Goal: Use online tool/utility

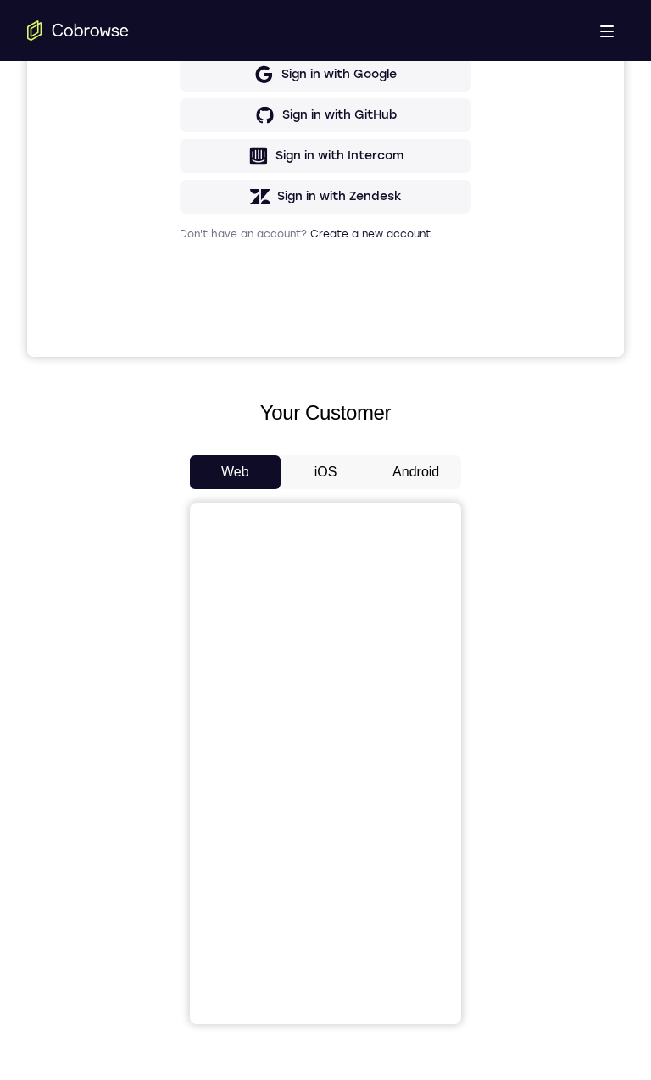
scroll to position [535, 0]
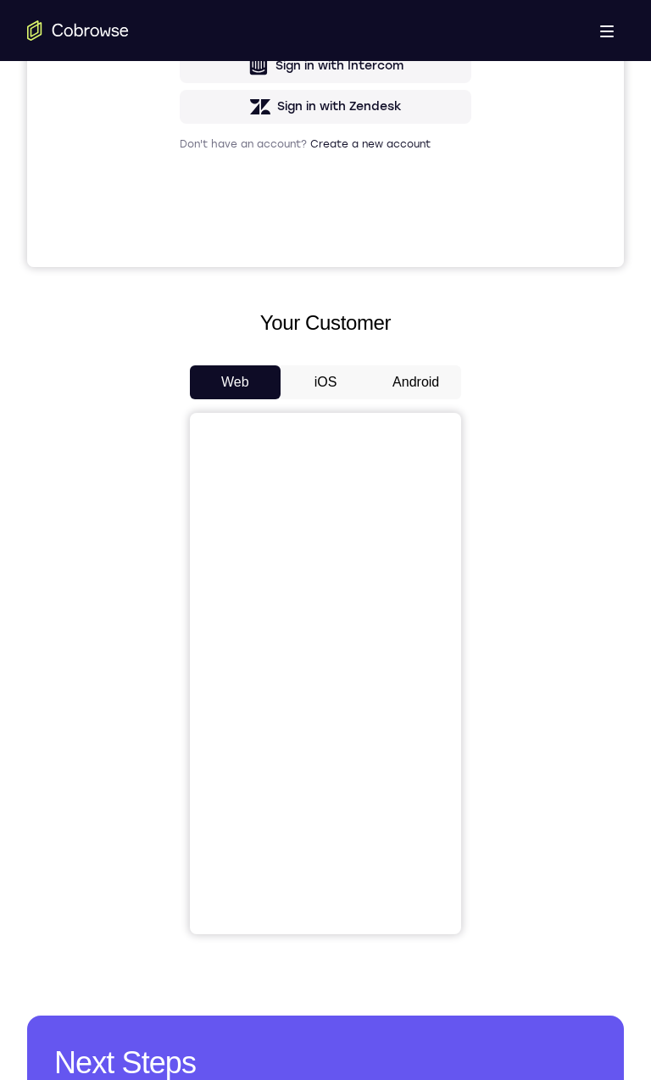
click at [438, 378] on button "Android" at bounding box center [415, 382] width 91 height 34
click at [428, 381] on button "Android" at bounding box center [415, 382] width 91 height 34
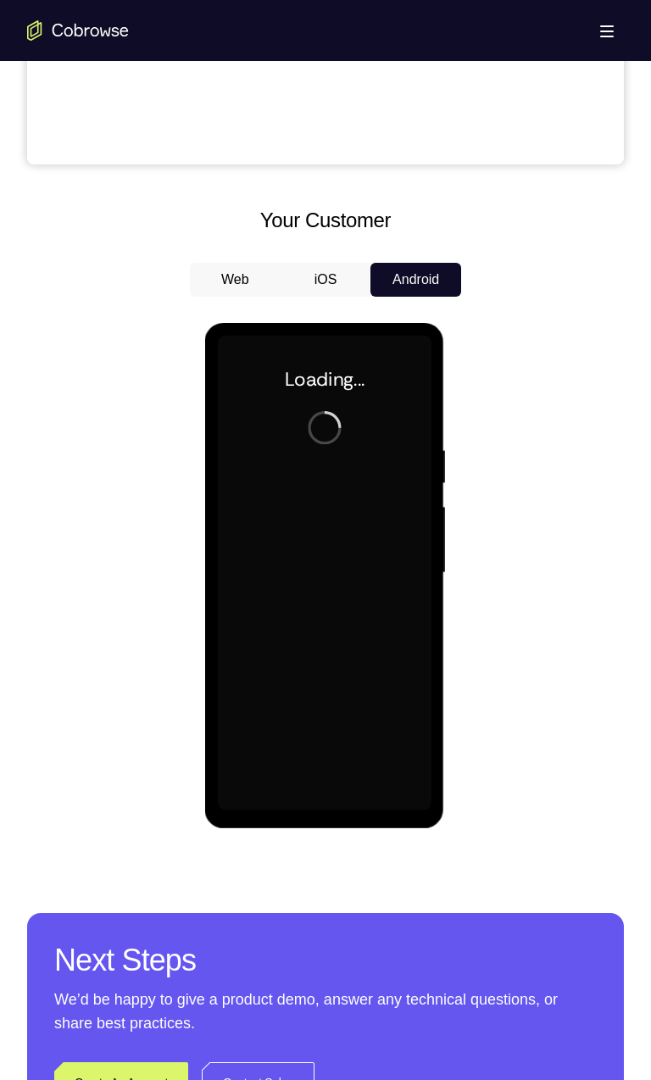
scroll to position [707, 0]
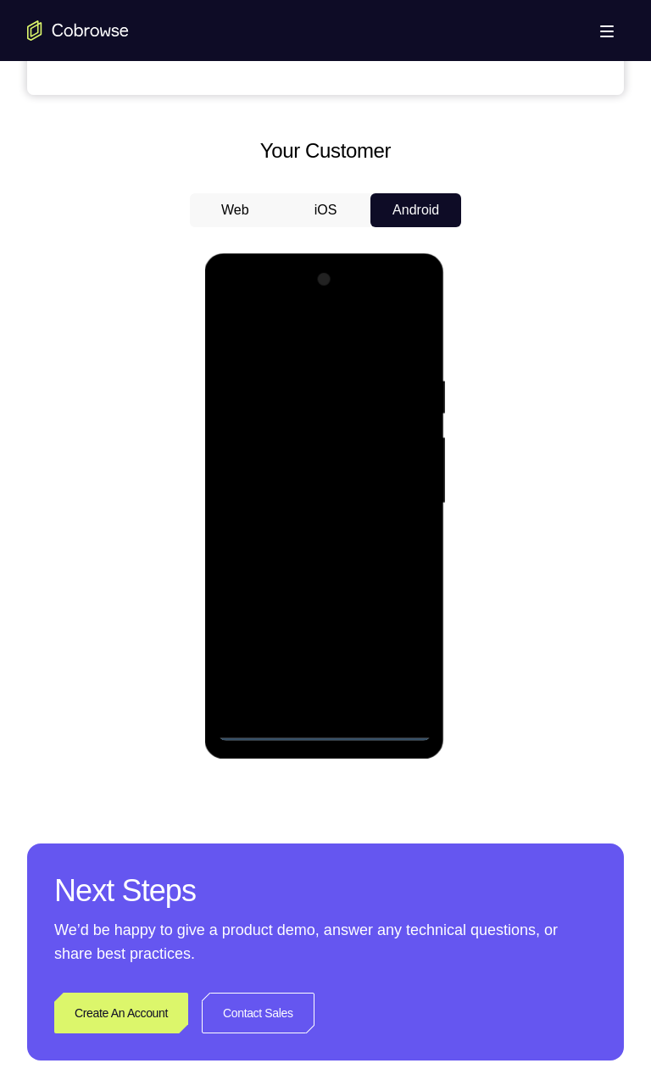
click at [323, 737] on div at bounding box center [324, 503] width 214 height 475
click at [407, 661] on div at bounding box center [324, 503] width 214 height 475
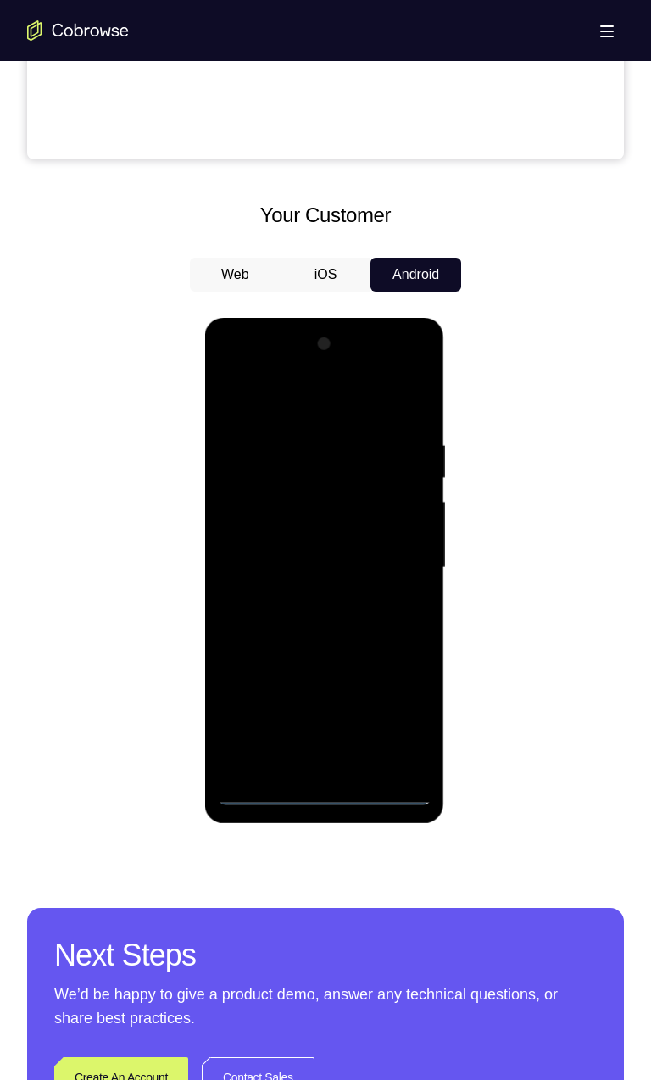
click at [370, 389] on div at bounding box center [324, 568] width 214 height 475
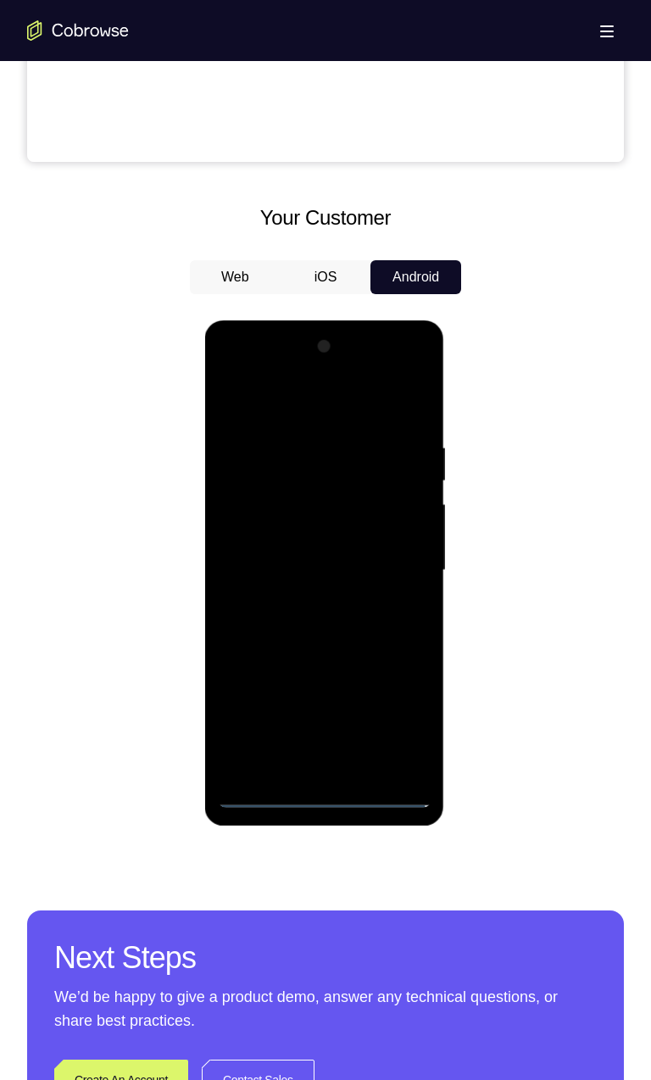
click at [395, 559] on div at bounding box center [324, 570] width 214 height 475
click at [314, 771] on div at bounding box center [324, 570] width 214 height 475
click at [339, 560] on div at bounding box center [324, 570] width 214 height 475
click at [358, 534] on div at bounding box center [324, 570] width 214 height 475
click at [363, 577] on div at bounding box center [324, 570] width 214 height 475
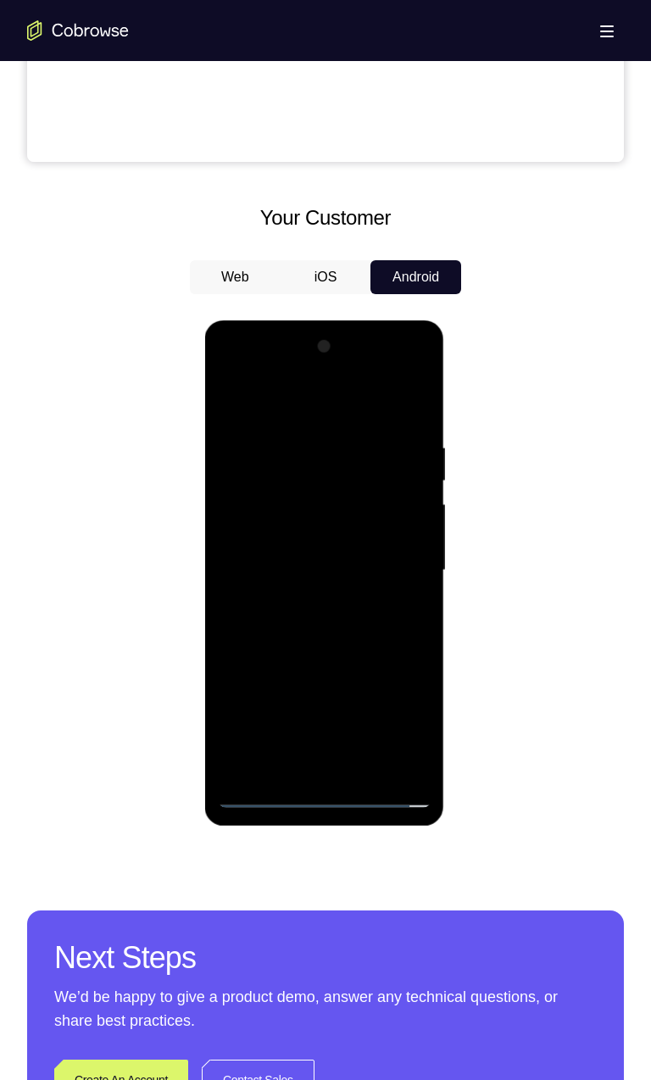
click at [369, 638] on div at bounding box center [324, 570] width 214 height 475
click at [403, 402] on div at bounding box center [324, 570] width 214 height 475
click at [329, 620] on div at bounding box center [324, 570] width 214 height 475
click at [348, 627] on div at bounding box center [324, 570] width 214 height 475
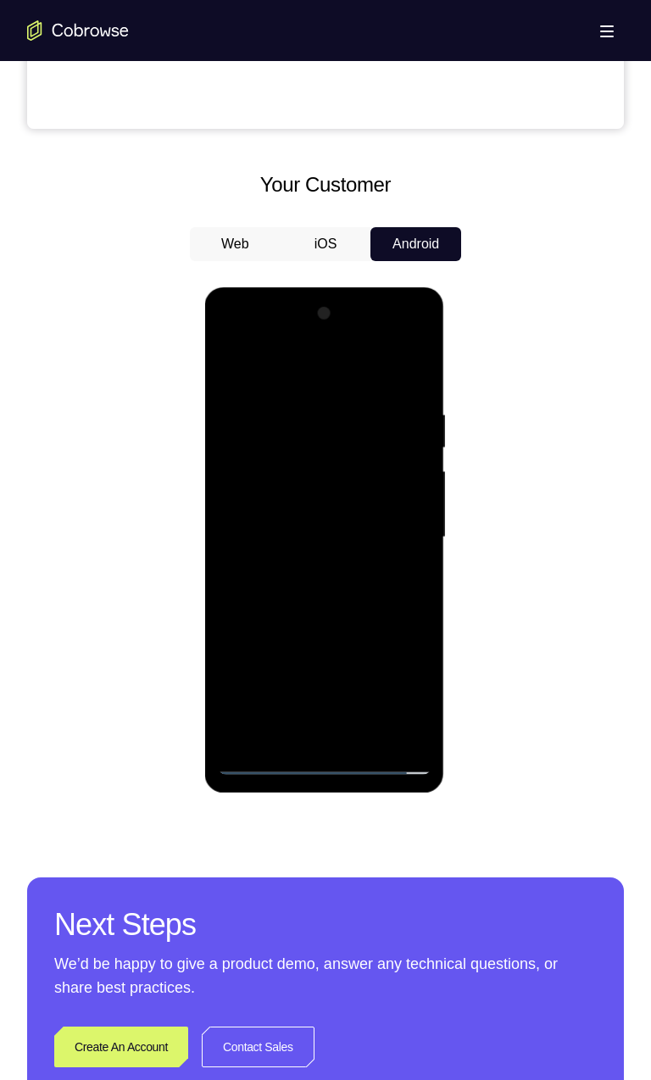
scroll to position [679, 0]
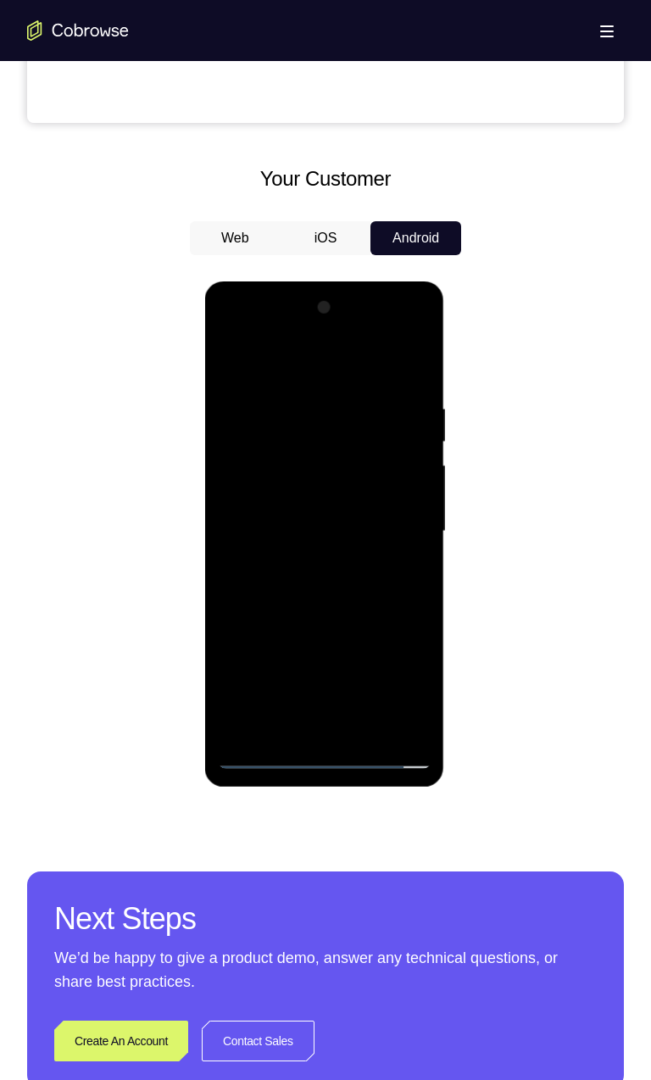
click at [303, 398] on div at bounding box center [324, 531] width 214 height 475
click at [363, 598] on div at bounding box center [324, 531] width 214 height 475
click at [313, 413] on div at bounding box center [324, 531] width 214 height 475
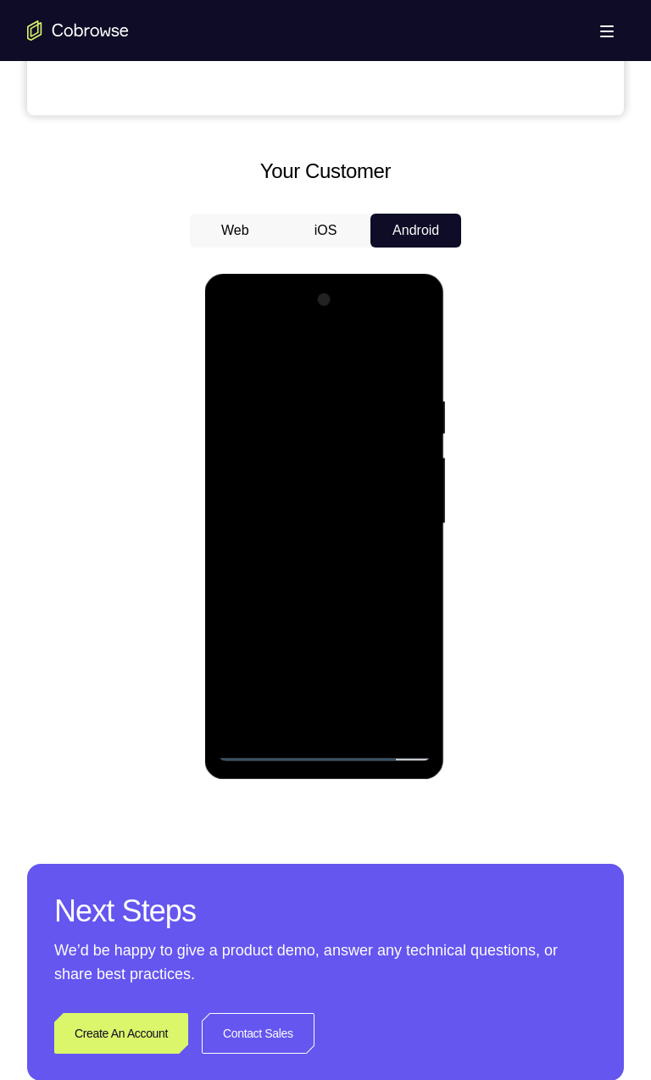
click at [411, 526] on div at bounding box center [324, 524] width 214 height 475
click at [412, 361] on div at bounding box center [324, 524] width 214 height 475
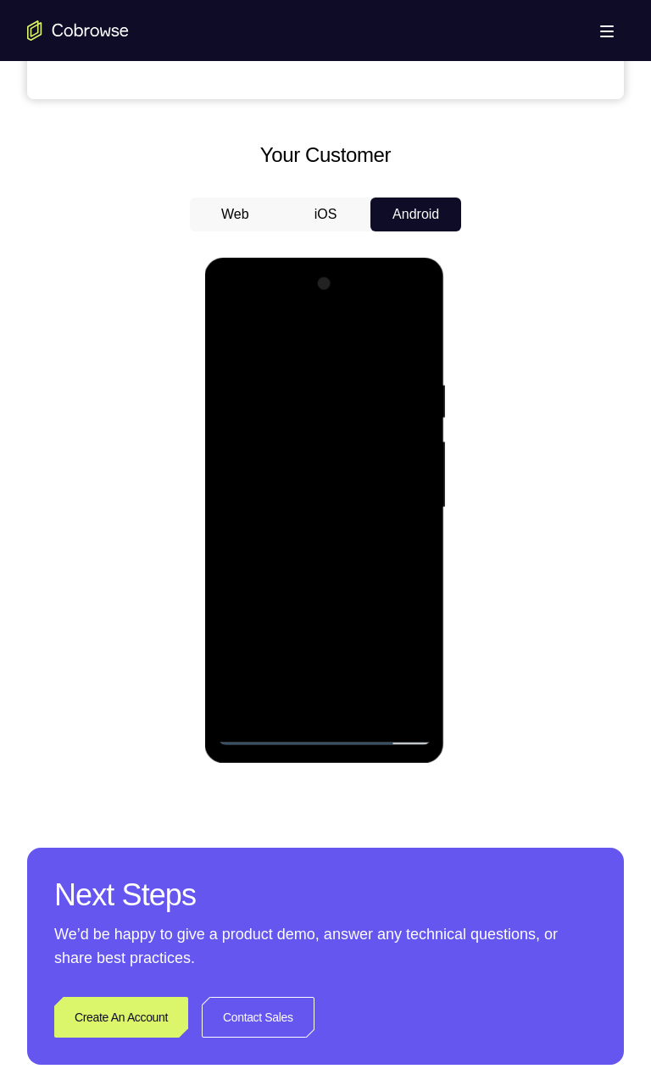
click at [368, 703] on div at bounding box center [324, 507] width 214 height 475
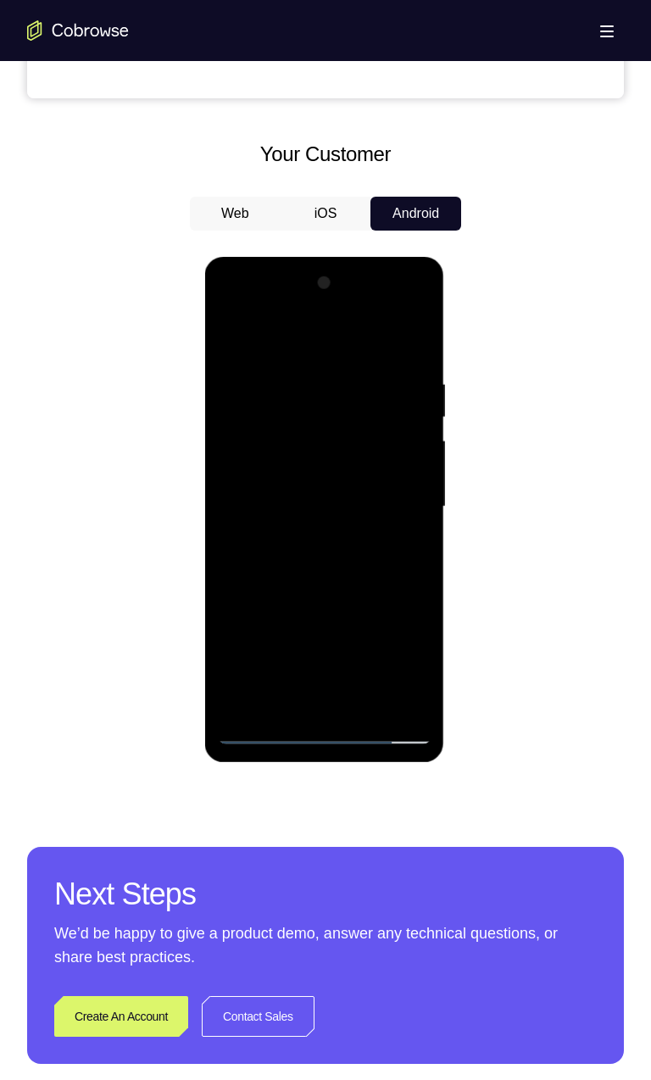
click at [352, 593] on div at bounding box center [324, 507] width 214 height 475
click at [351, 605] on div at bounding box center [324, 507] width 214 height 475
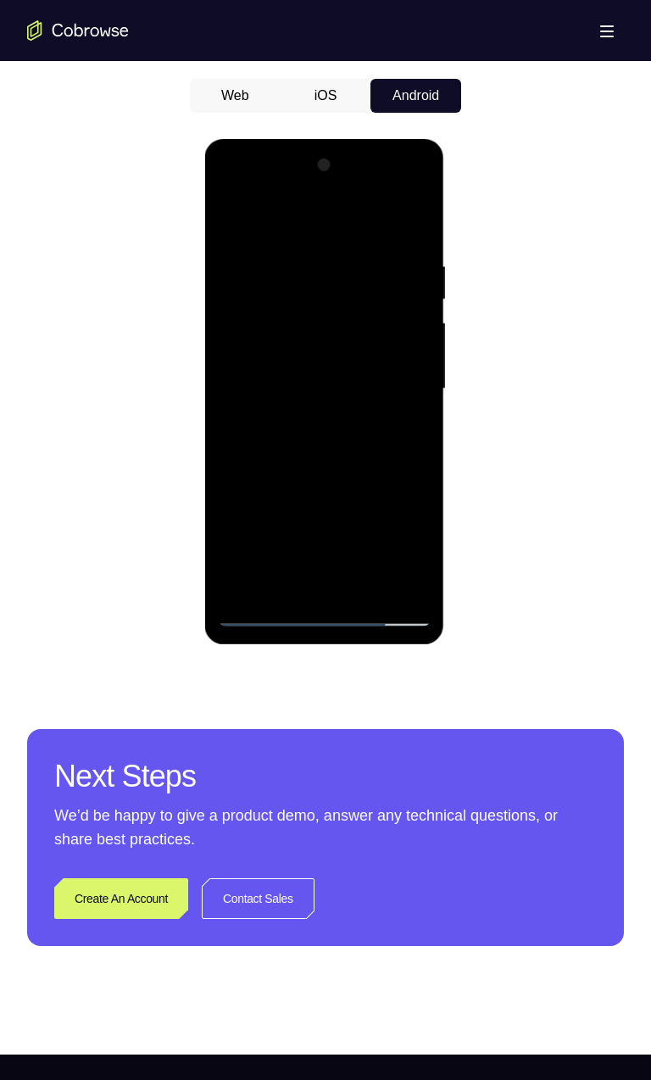
scroll to position [838, 0]
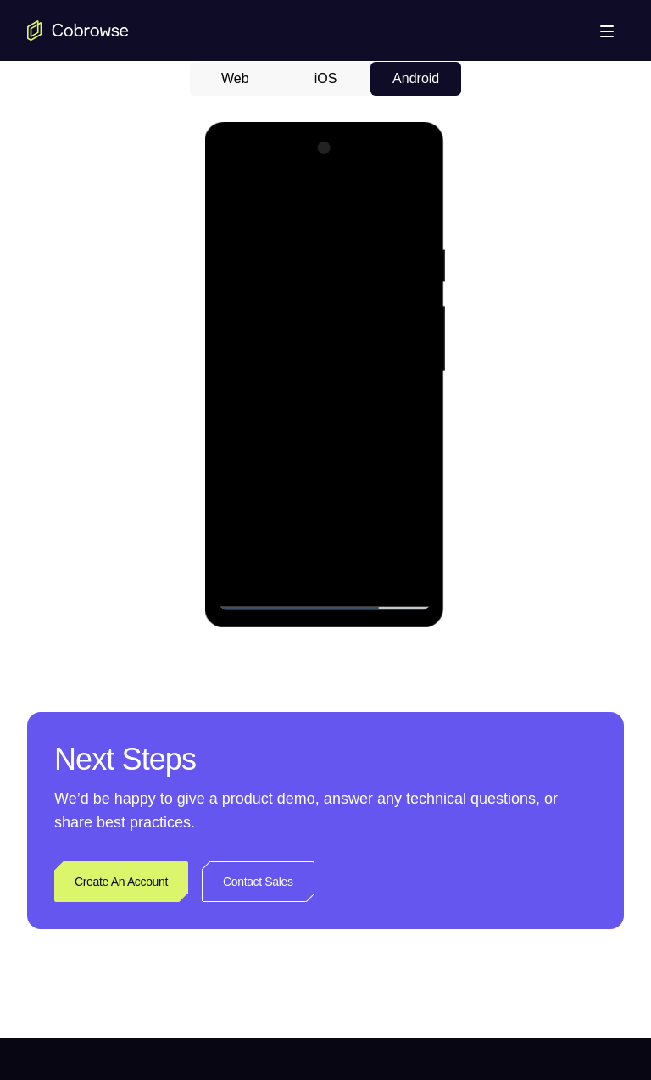
click at [417, 537] on div at bounding box center [324, 372] width 214 height 475
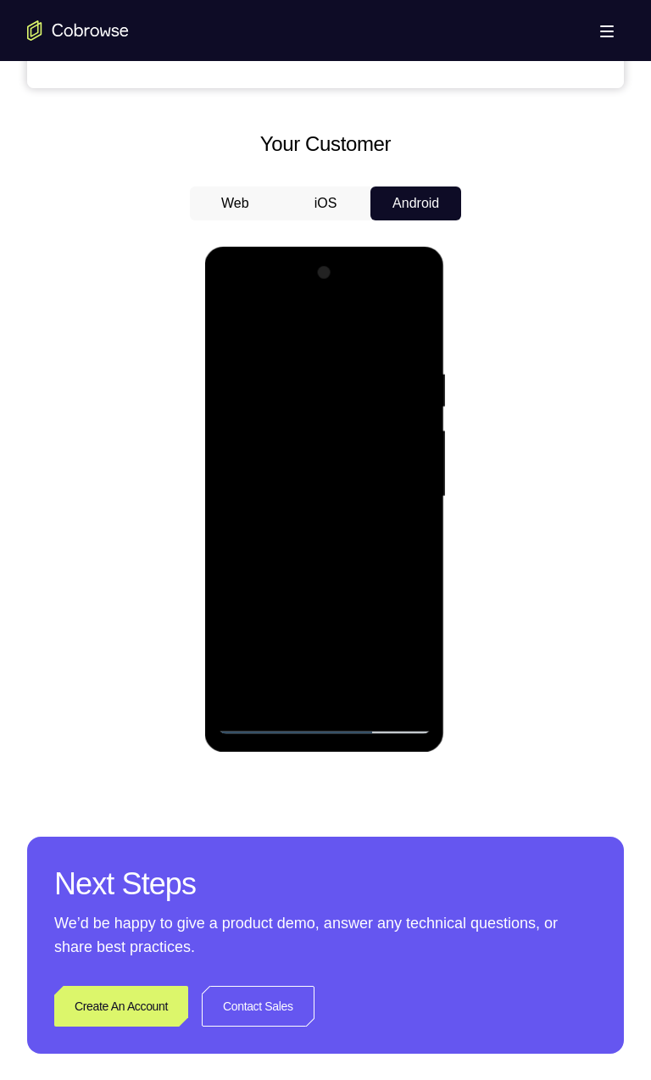
scroll to position [730, 0]
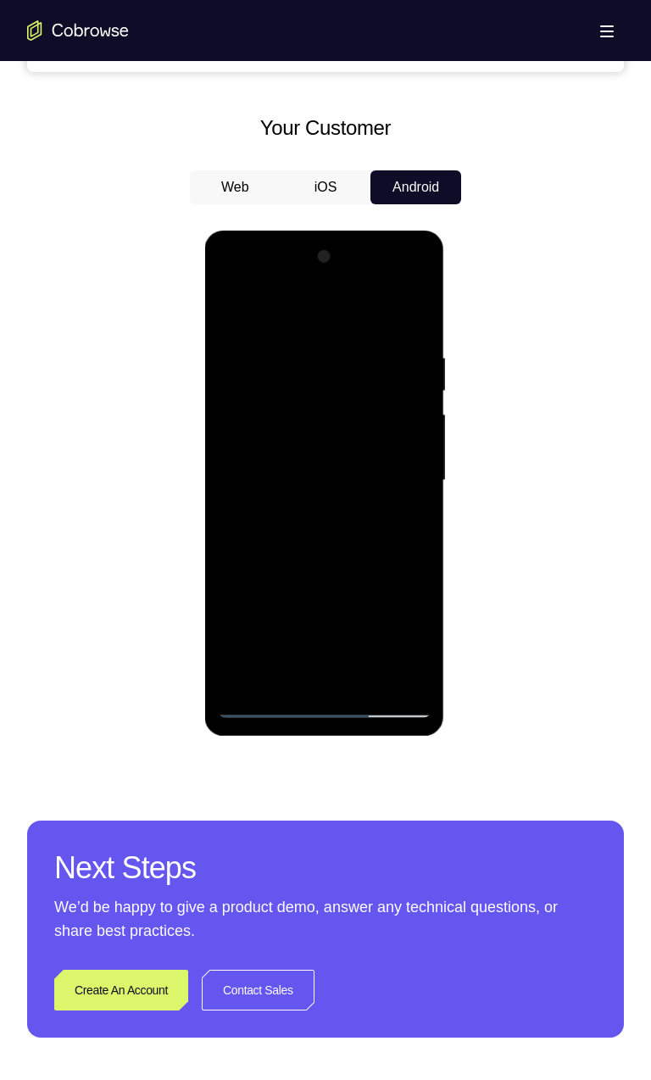
click at [231, 310] on div at bounding box center [324, 480] width 214 height 475
click at [368, 436] on div at bounding box center [324, 480] width 214 height 475
click at [228, 315] on div at bounding box center [324, 480] width 214 height 475
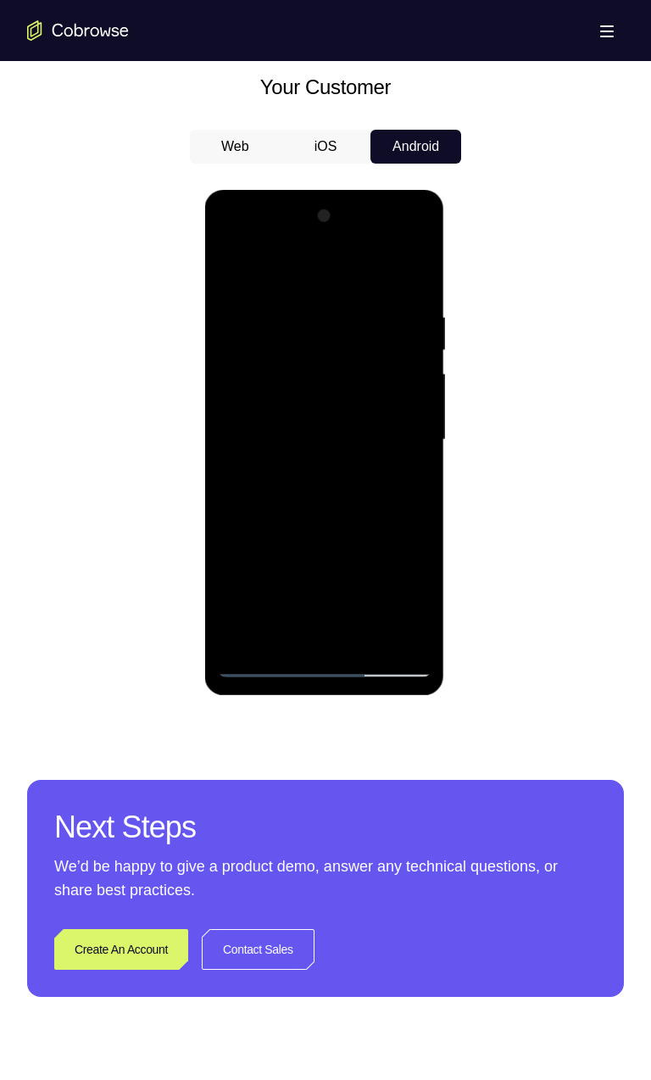
click at [359, 430] on div at bounding box center [324, 440] width 214 height 475
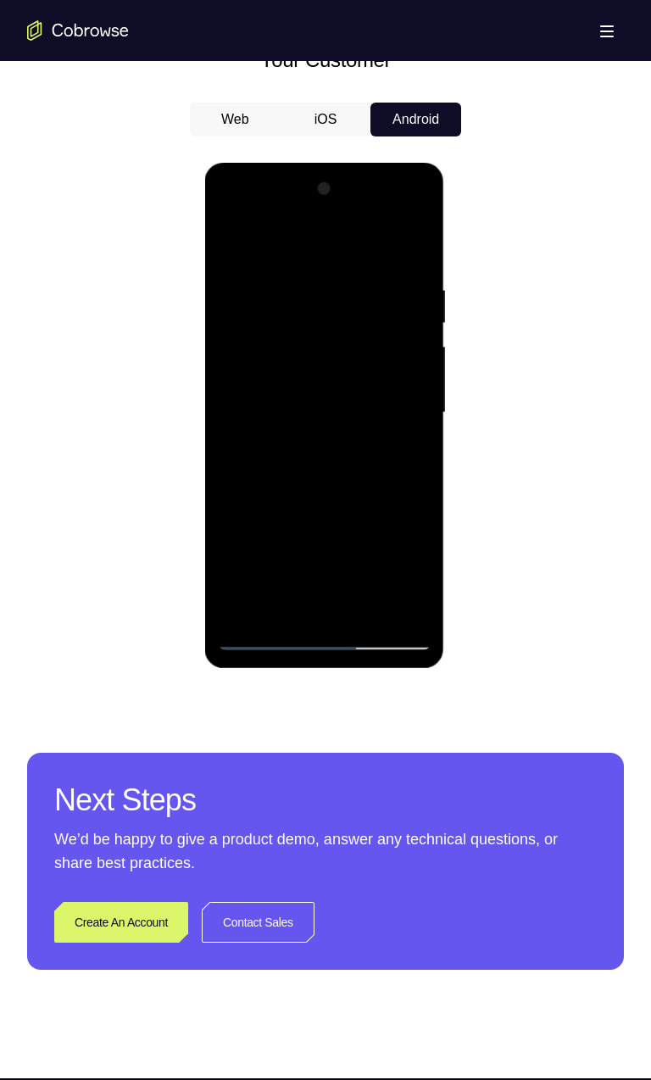
click at [387, 481] on div at bounding box center [324, 412] width 214 height 475
click at [413, 457] on div at bounding box center [324, 412] width 214 height 475
click at [229, 248] on div at bounding box center [324, 412] width 214 height 475
click at [380, 438] on div at bounding box center [324, 412] width 214 height 475
click at [511, 723] on div "Your Support Agent Your Customer Web iOS Android Next Steps We’d be happy to gi…" at bounding box center [325, 174] width 651 height 1808
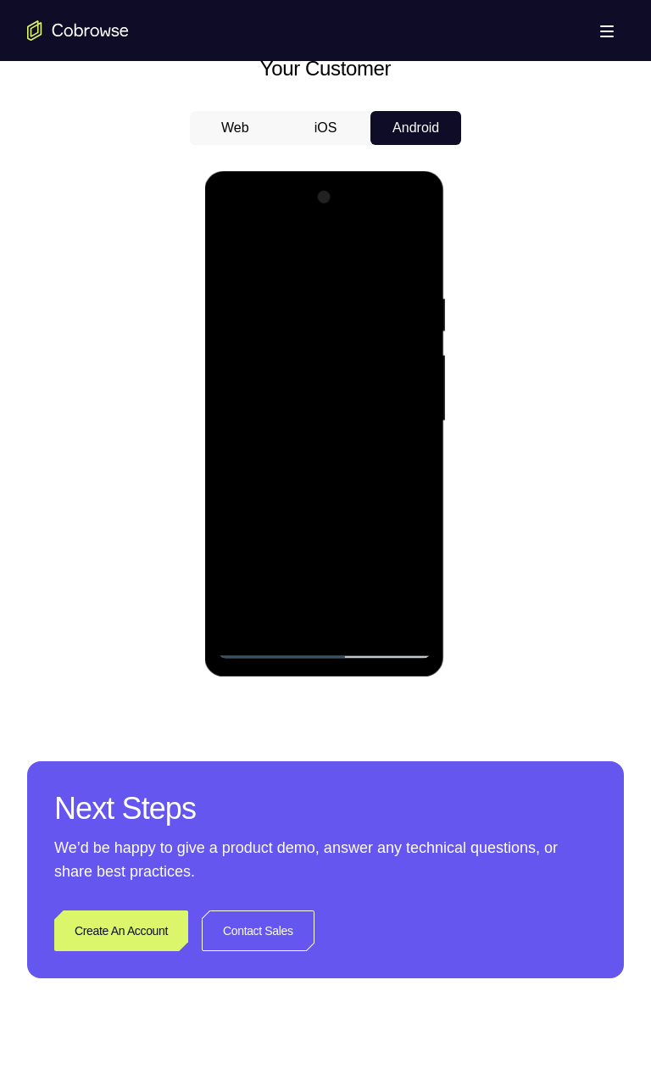
click at [292, 614] on div at bounding box center [324, 421] width 214 height 475
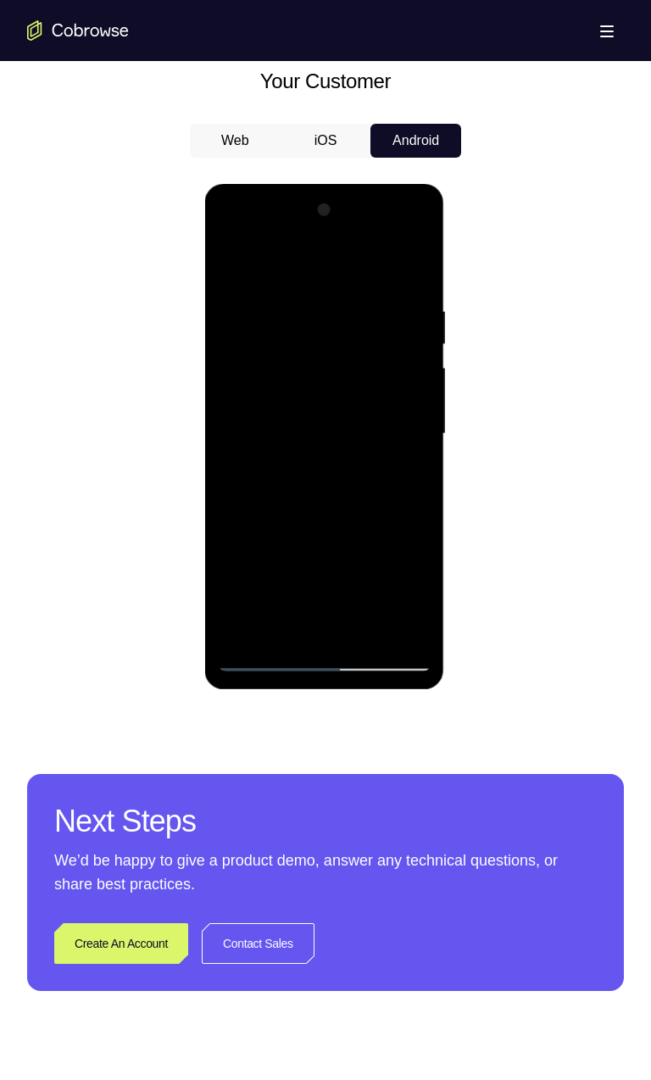
click at [408, 481] on div at bounding box center [324, 434] width 214 height 475
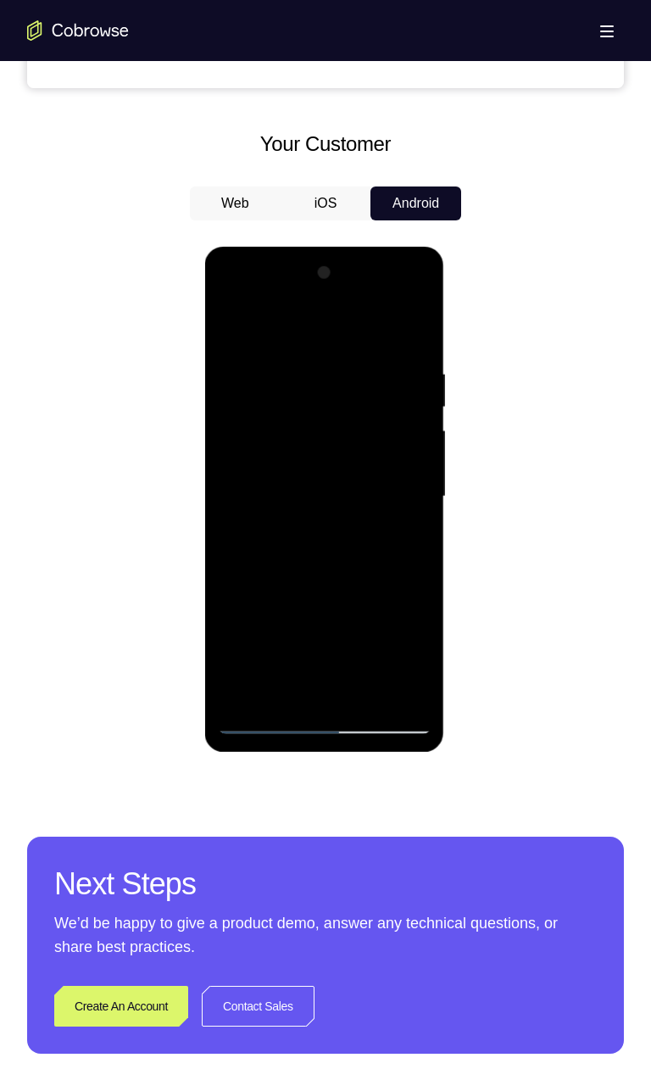
click at [230, 331] on div at bounding box center [324, 496] width 214 height 475
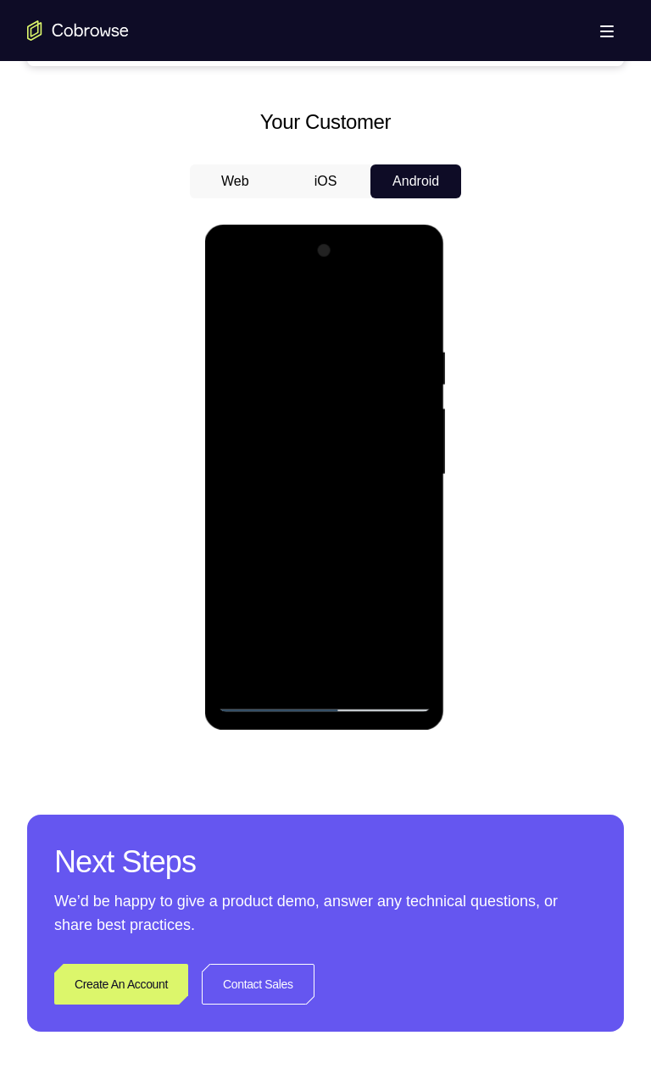
click at [359, 539] on div at bounding box center [324, 474] width 214 height 475
click at [239, 308] on div at bounding box center [324, 474] width 214 height 475
click at [353, 583] on div at bounding box center [324, 474] width 214 height 475
click at [230, 300] on div at bounding box center [324, 474] width 214 height 475
click at [423, 383] on div at bounding box center [324, 474] width 214 height 475
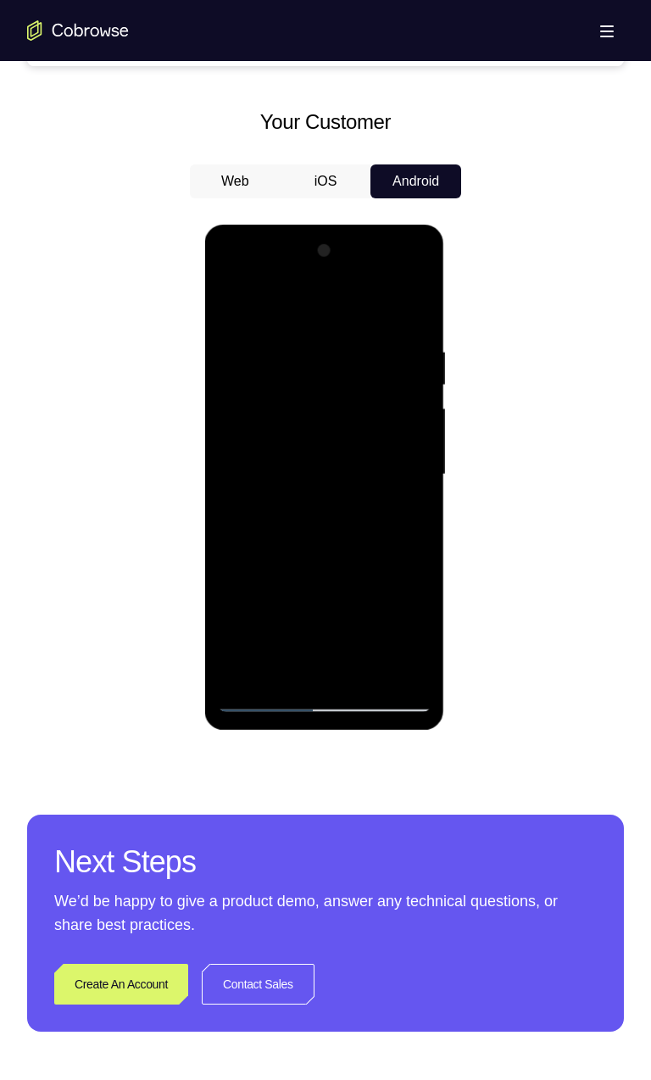
click at [436, 821] on div "Next Steps We’d be happy to give a product demo, answer any technical questions…" at bounding box center [325, 923] width 597 height 217
click at [231, 309] on div at bounding box center [324, 474] width 214 height 475
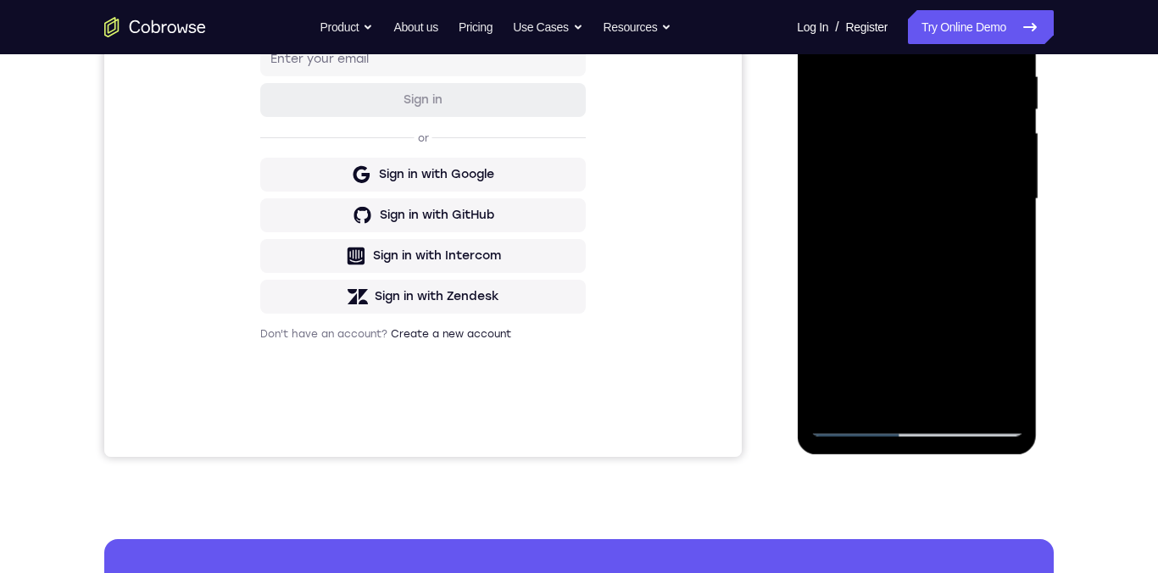
scroll to position [299, 0]
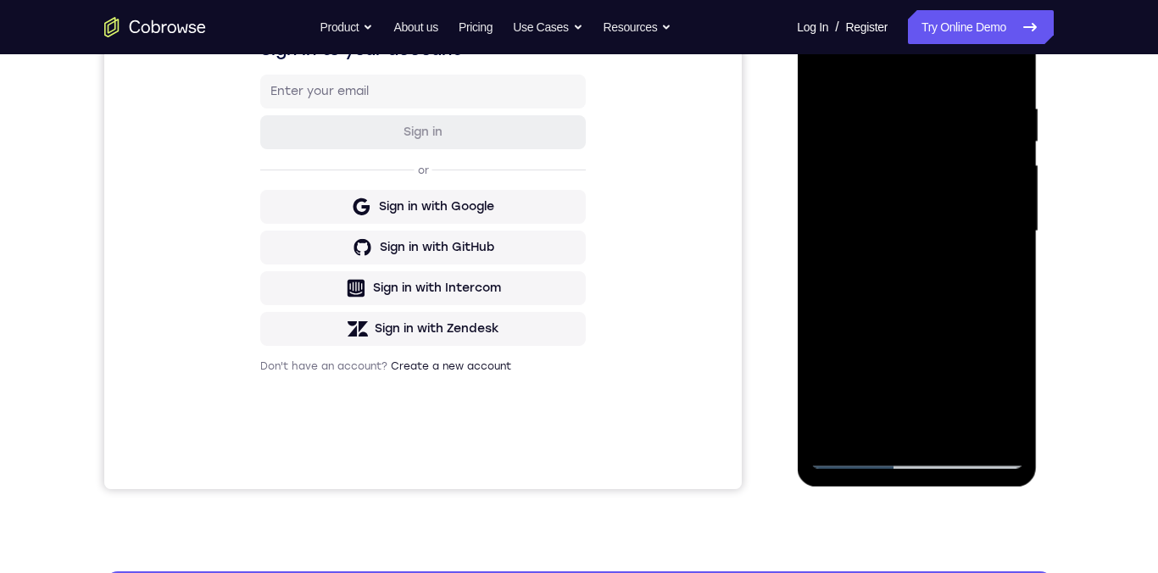
click at [650, 102] on div at bounding box center [917, 231] width 214 height 475
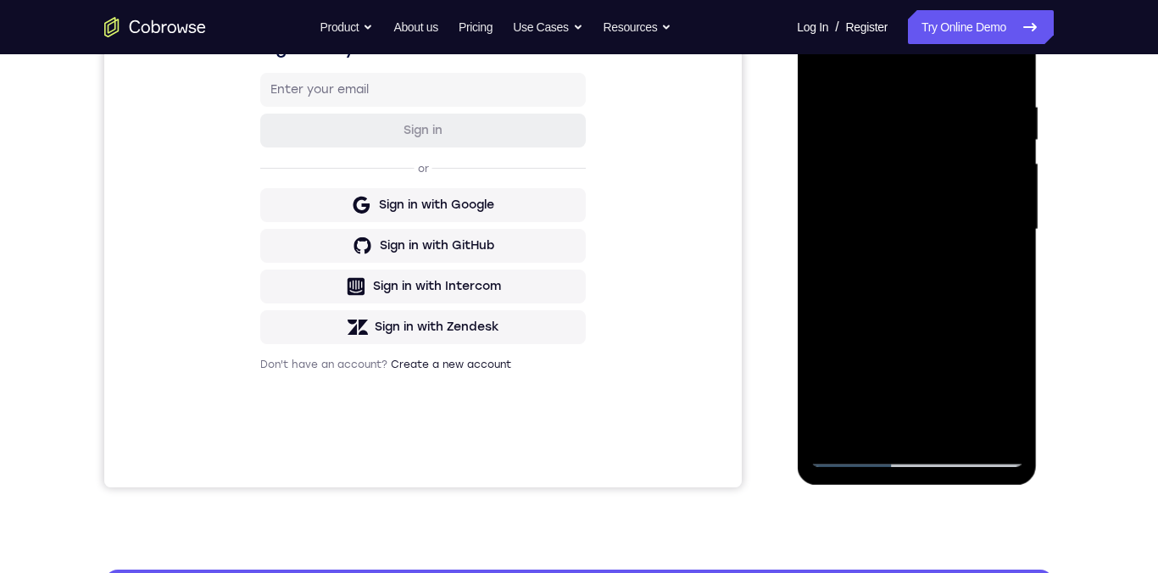
click at [650, 242] on div at bounding box center [917, 229] width 214 height 475
click at [650, 240] on div at bounding box center [917, 229] width 214 height 475
click at [650, 243] on div at bounding box center [917, 229] width 214 height 475
click at [650, 238] on div at bounding box center [917, 229] width 214 height 475
click at [650, 242] on div at bounding box center [917, 229] width 214 height 475
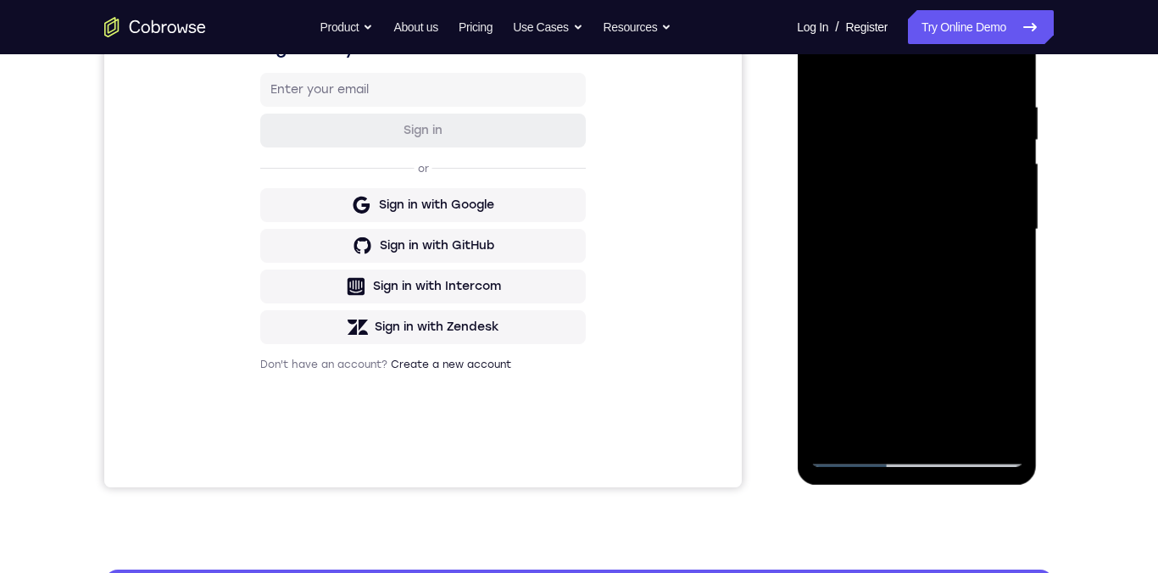
click at [650, 239] on div at bounding box center [917, 229] width 214 height 475
click at [650, 216] on div at bounding box center [917, 229] width 214 height 475
click at [650, 227] on div at bounding box center [917, 229] width 214 height 475
click at [650, 228] on div at bounding box center [917, 229] width 214 height 475
click at [650, 224] on div at bounding box center [917, 229] width 214 height 475
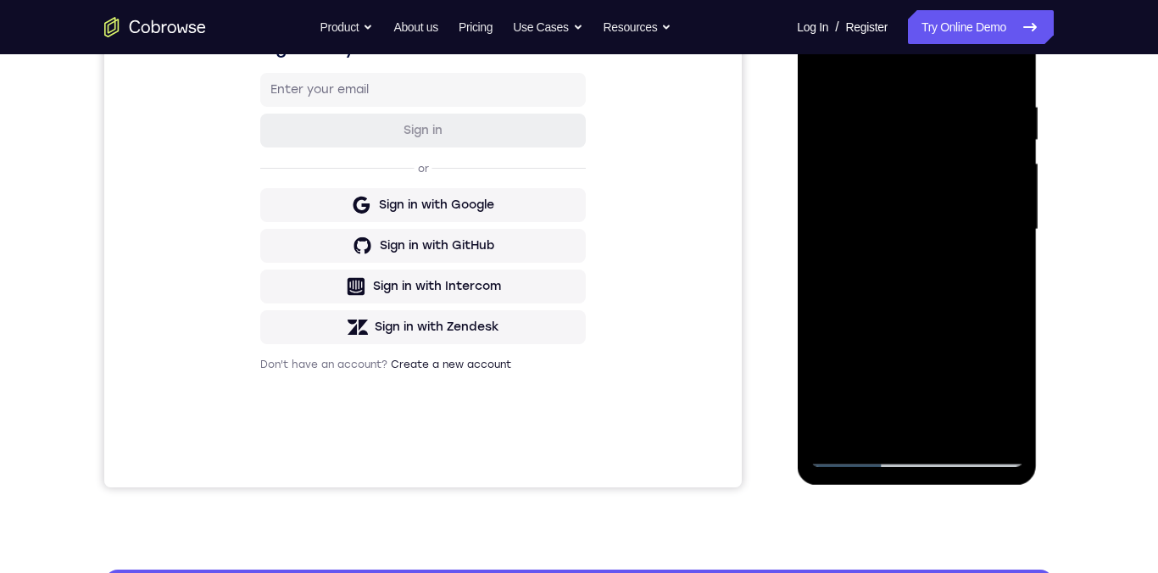
click at [650, 222] on div at bounding box center [917, 229] width 214 height 475
click at [650, 224] on div at bounding box center [917, 229] width 214 height 475
click at [650, 220] on div at bounding box center [917, 229] width 214 height 475
click at [650, 219] on div at bounding box center [917, 229] width 214 height 475
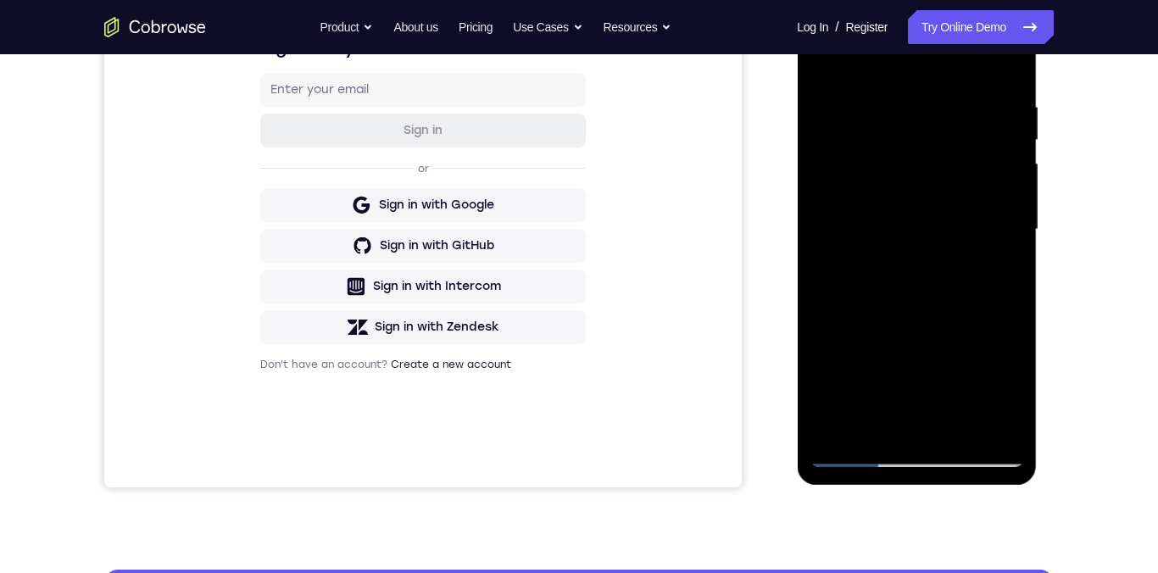
click at [650, 64] on div at bounding box center [917, 229] width 214 height 475
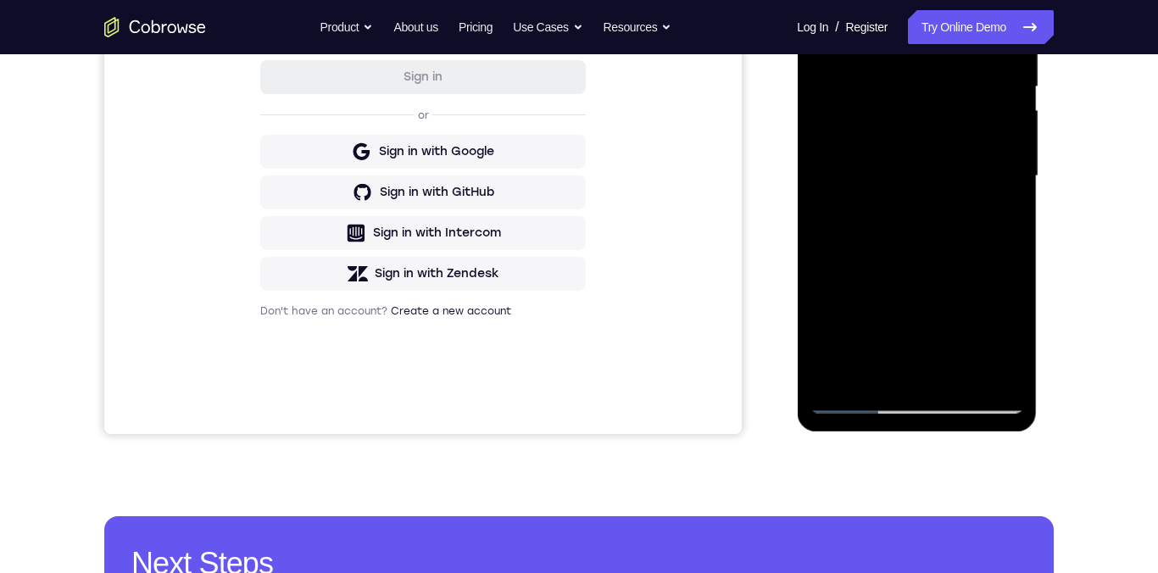
scroll to position [324, 0]
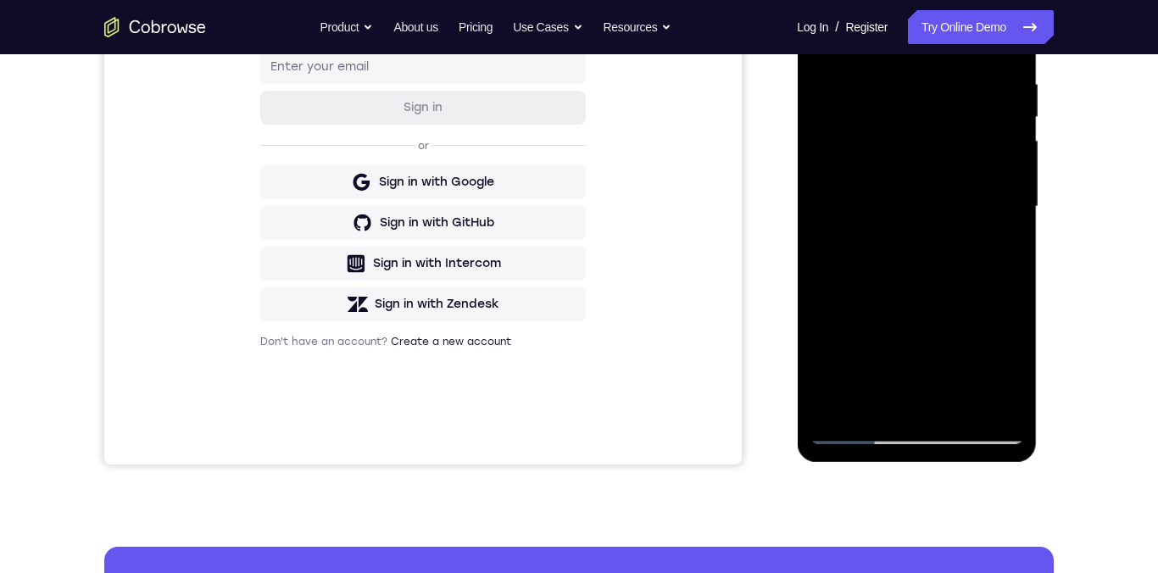
click at [650, 87] on div at bounding box center [917, 206] width 214 height 475
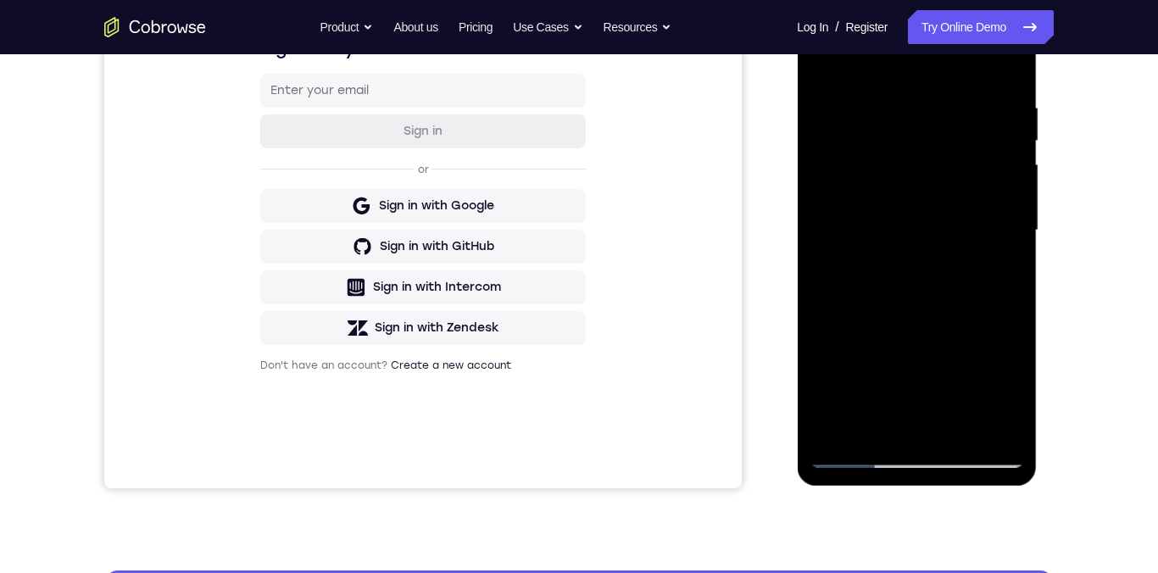
scroll to position [229, 0]
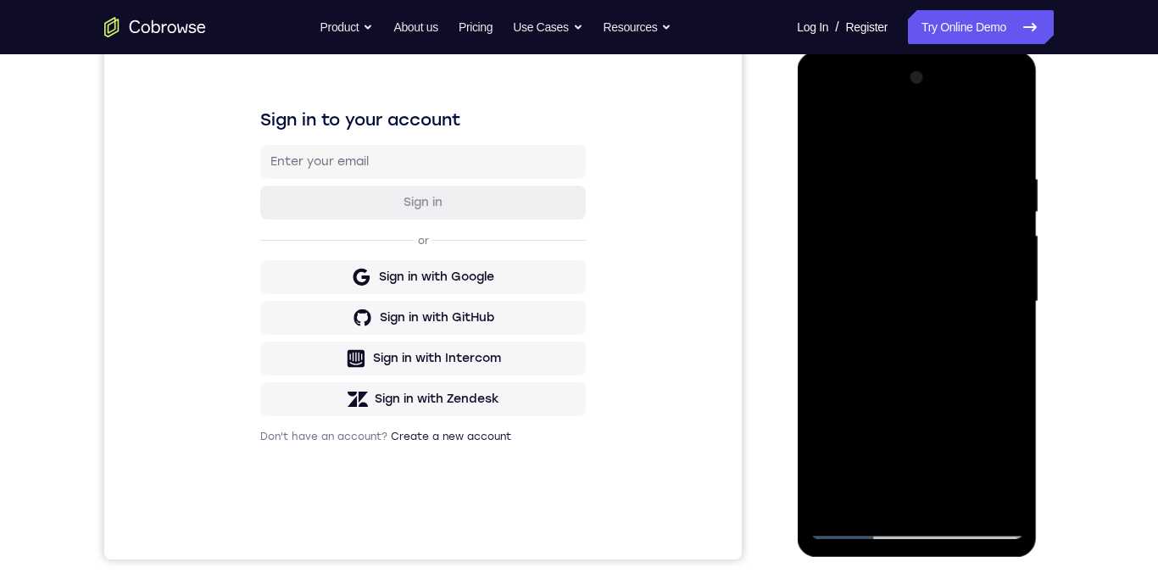
click at [650, 235] on div at bounding box center [917, 301] width 214 height 475
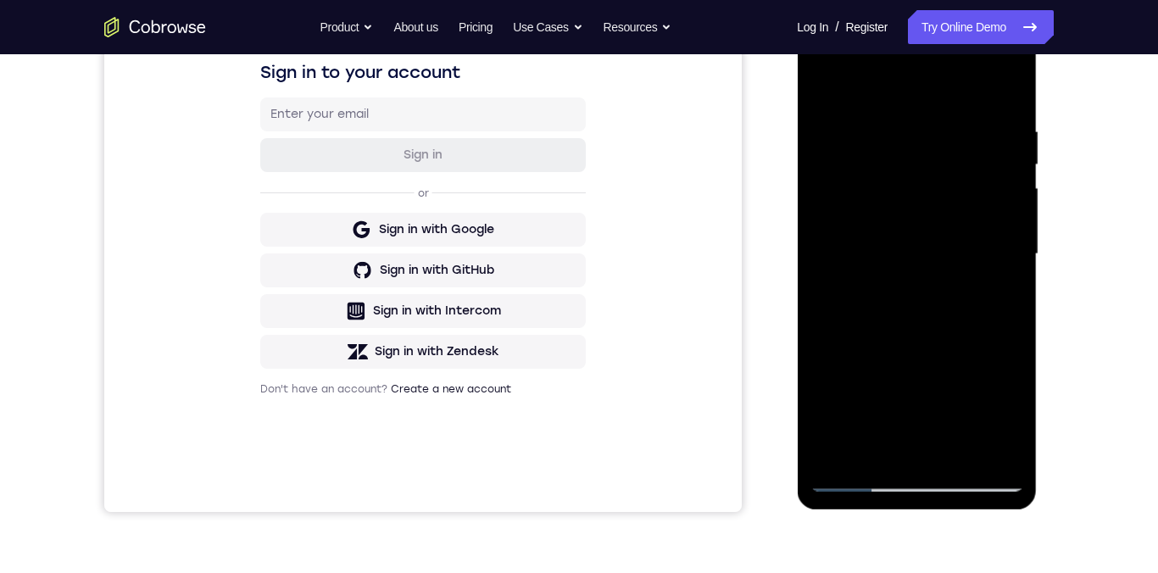
scroll to position [235, 0]
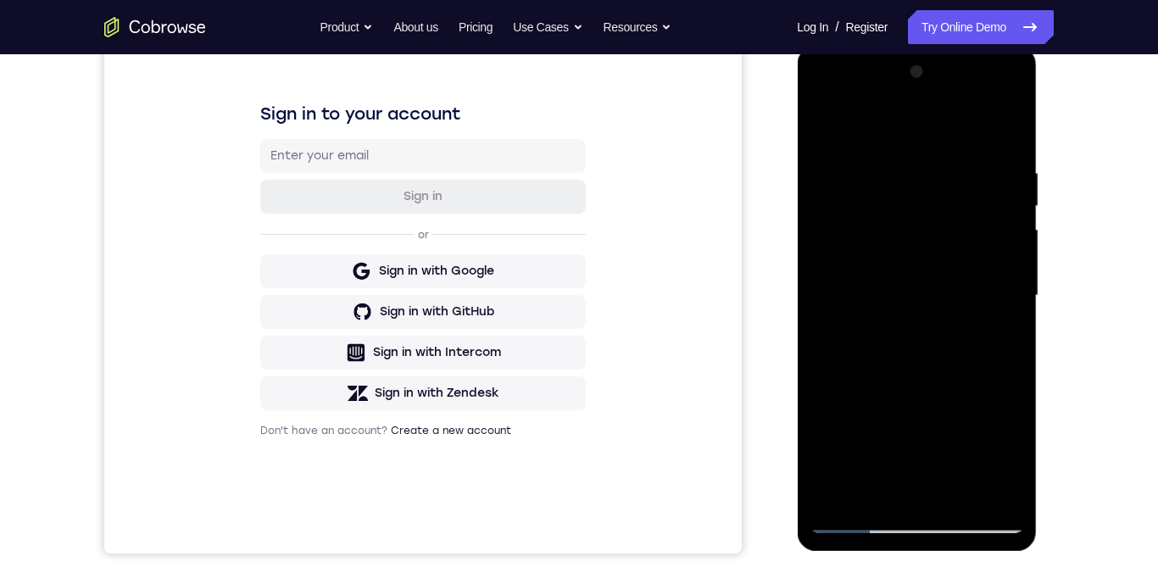
click at [650, 133] on div at bounding box center [917, 295] width 214 height 475
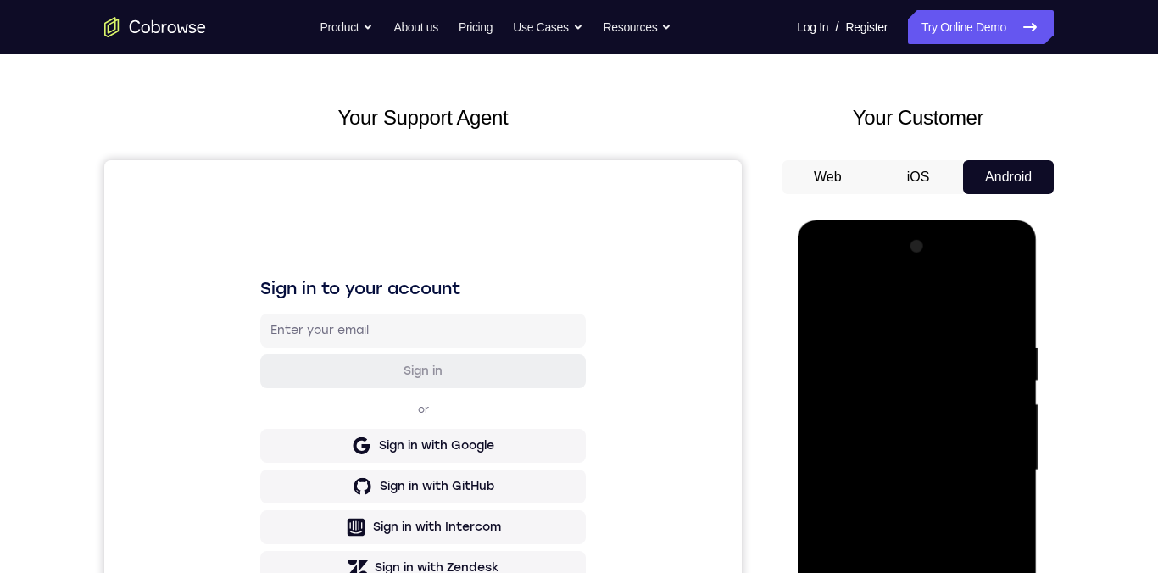
scroll to position [0, 0]
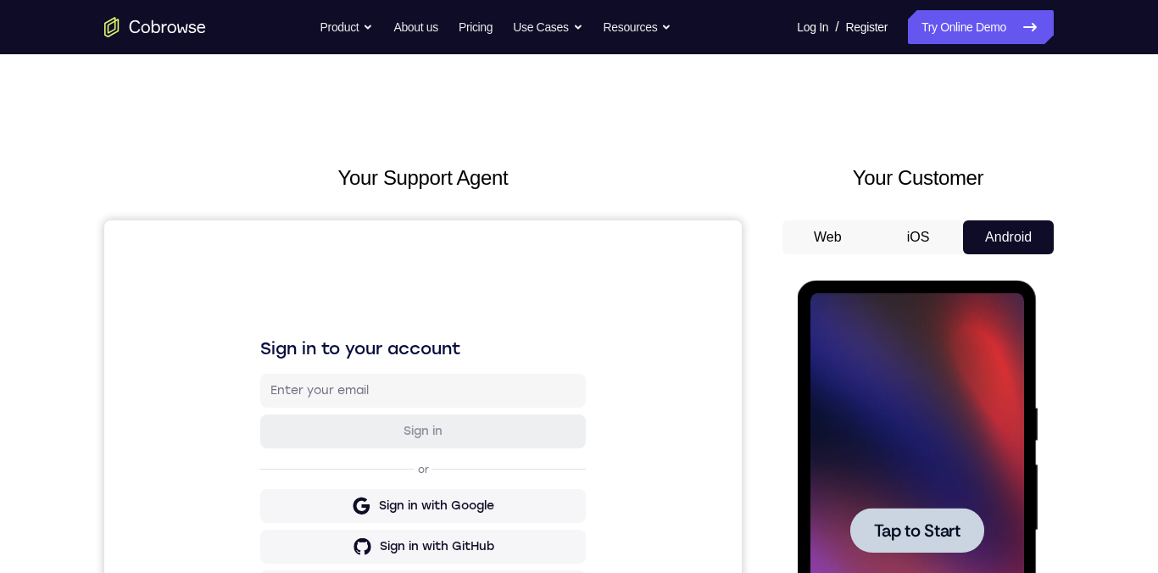
click at [650, 558] on div at bounding box center [917, 530] width 214 height 475
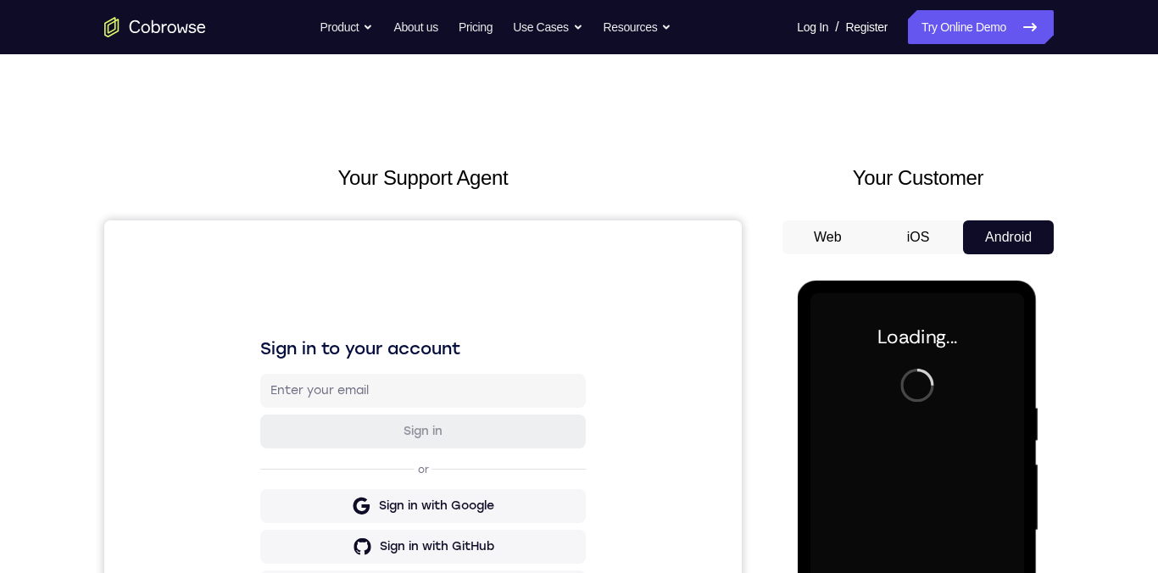
scroll to position [301, 0]
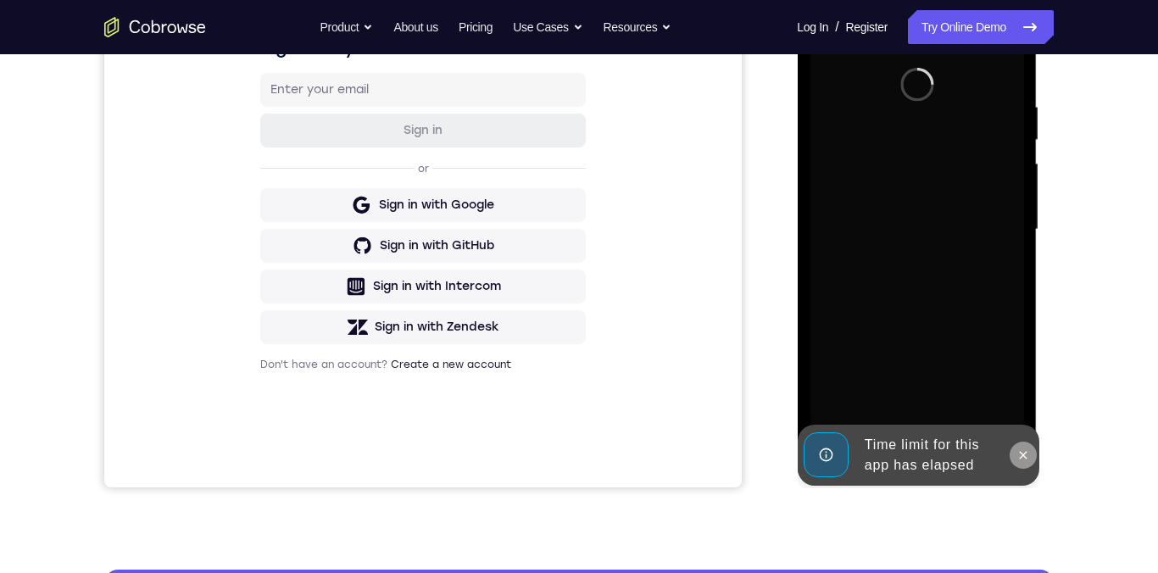
click at [650, 459] on icon at bounding box center [1023, 455] width 14 height 14
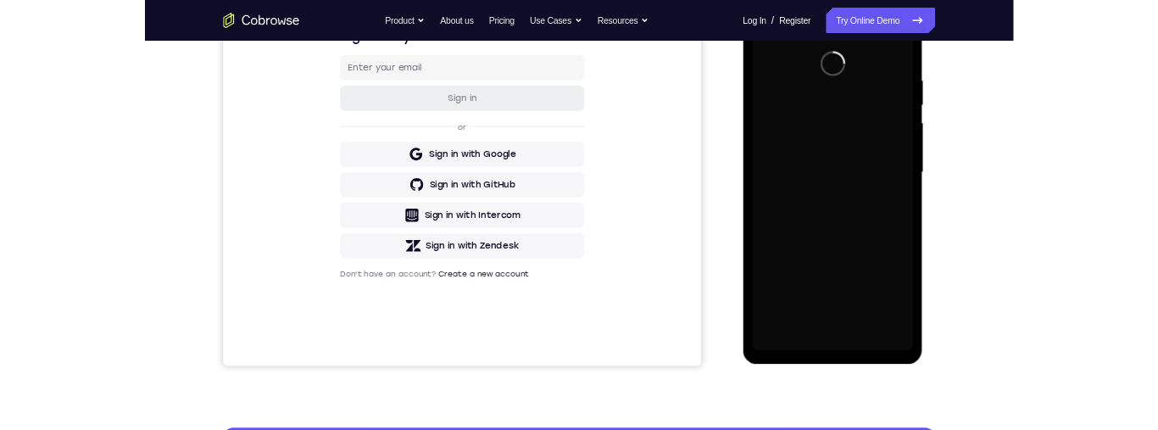
scroll to position [139, 0]
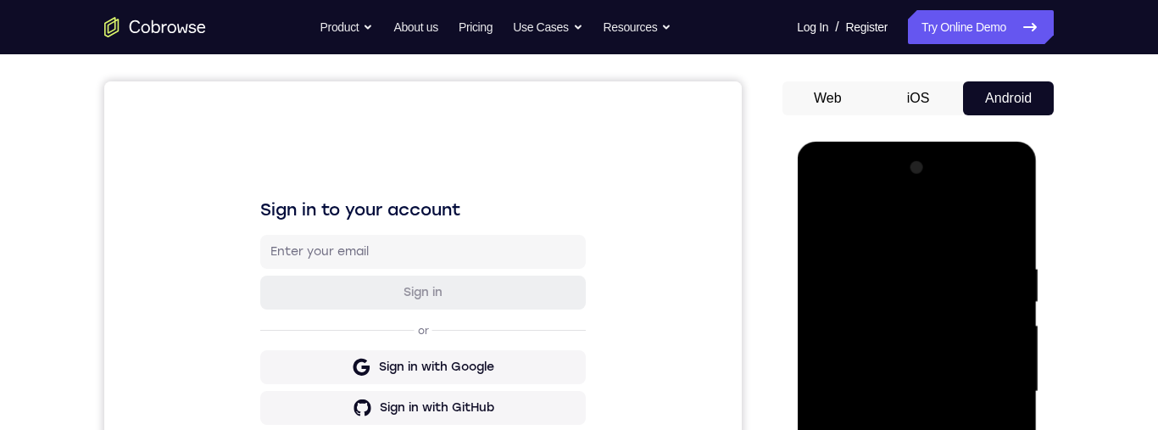
click at [650, 333] on div "Your Support Agent Your Customer Web iOS Android" at bounding box center [578, 337] width 949 height 626
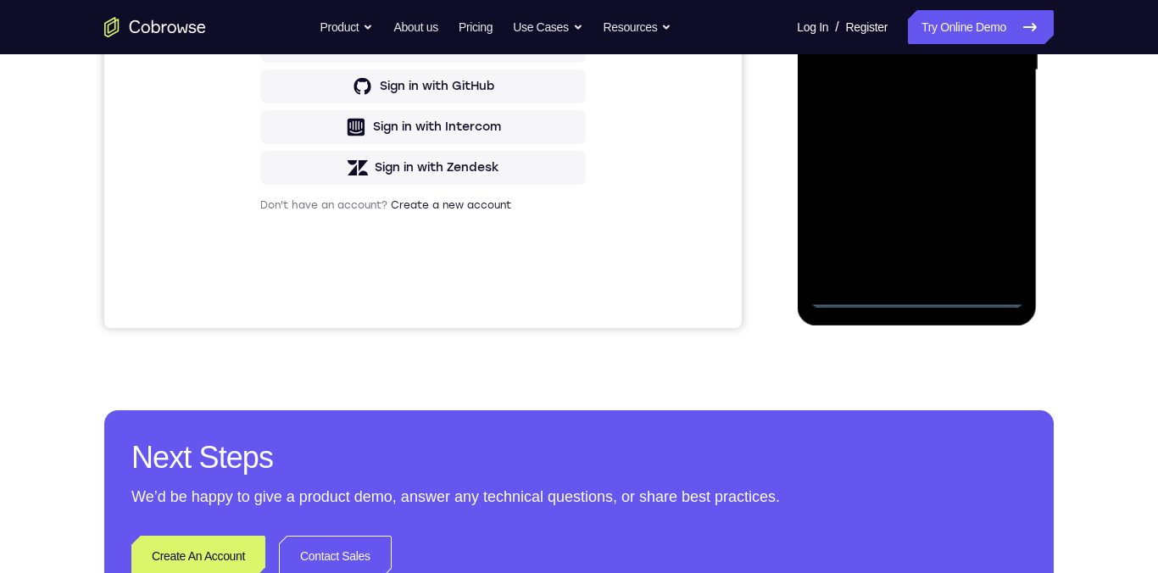
scroll to position [477, 0]
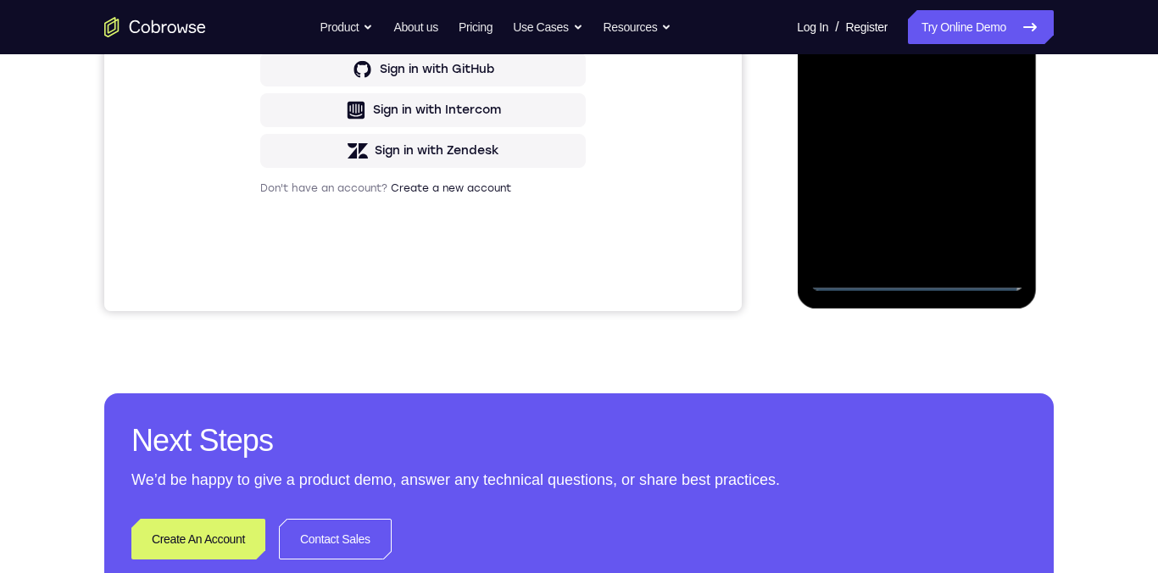
click at [650, 282] on div at bounding box center [917, 53] width 214 height 475
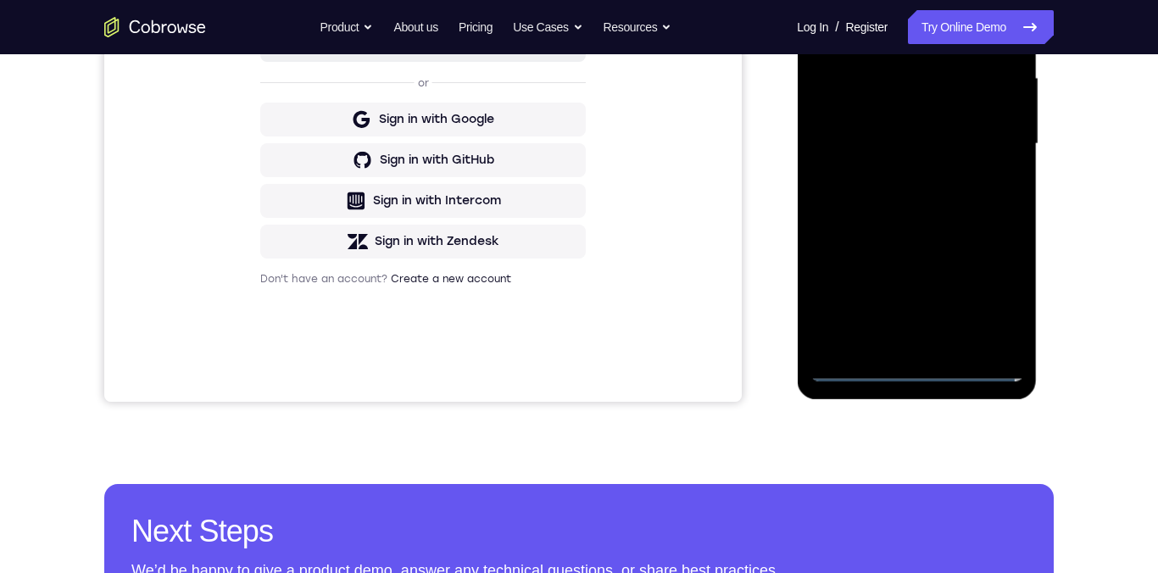
click at [650, 366] on div at bounding box center [917, 144] width 214 height 475
click at [650, 364] on div at bounding box center [917, 144] width 214 height 475
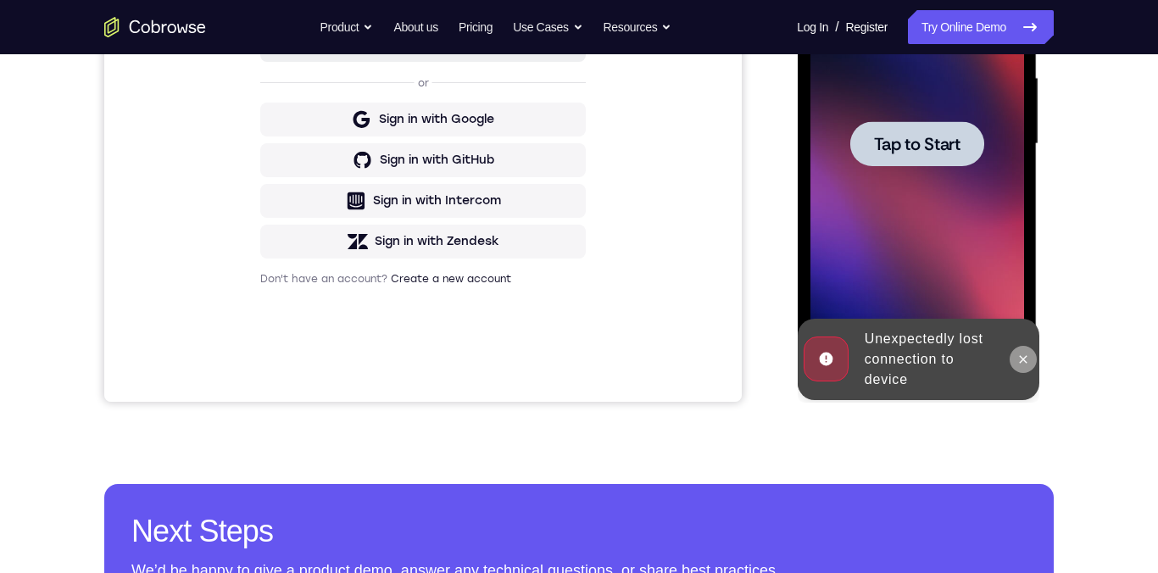
click at [650, 353] on icon at bounding box center [1023, 360] width 14 height 14
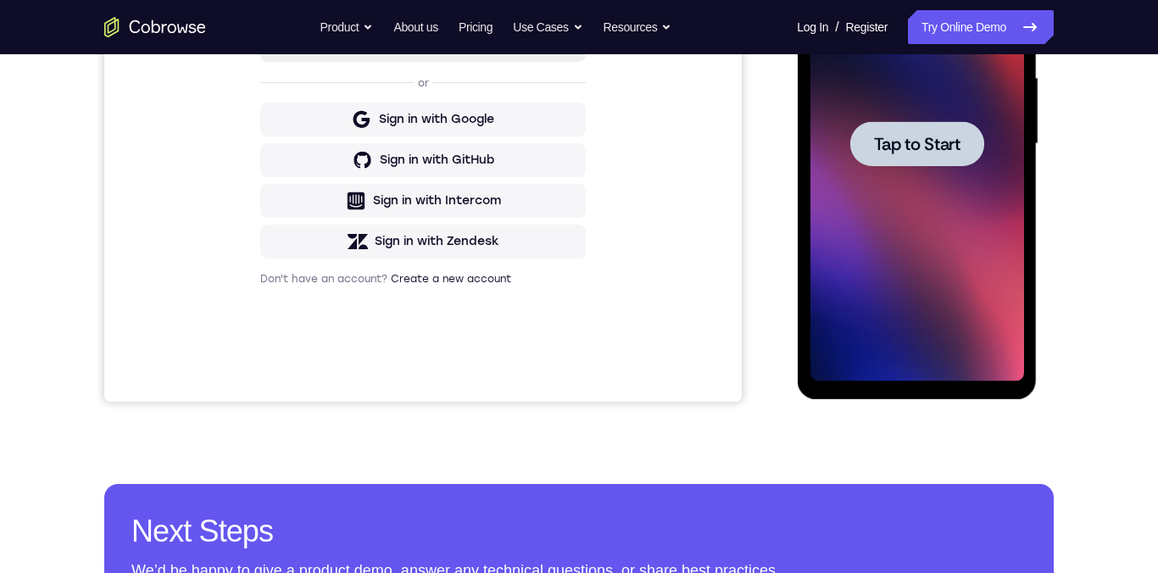
click at [650, 150] on span "Tap to Start" at bounding box center [916, 144] width 86 height 17
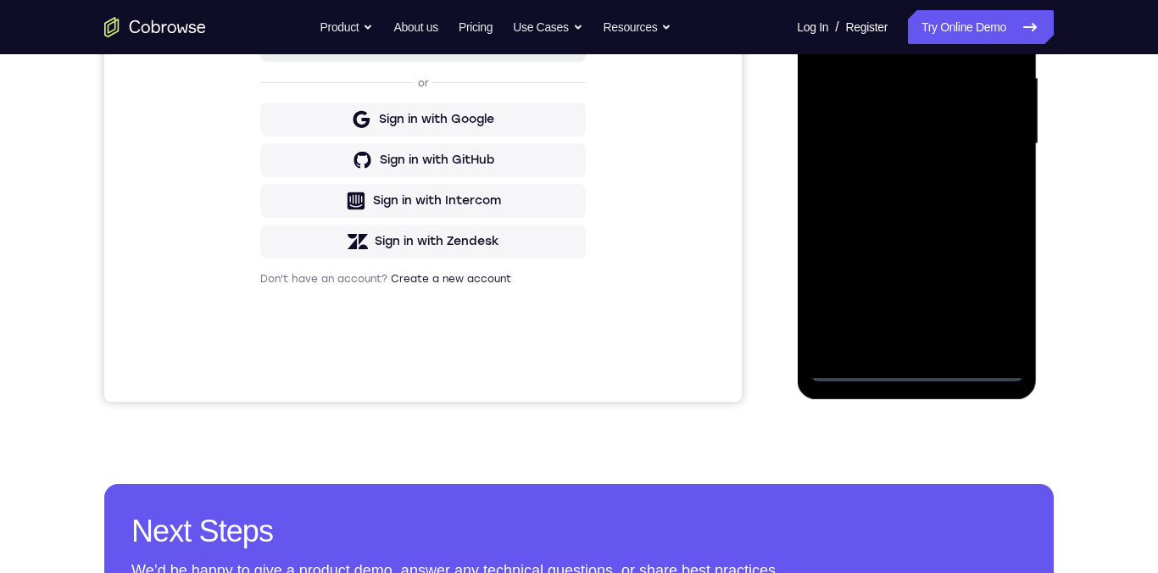
click at [650, 364] on div at bounding box center [917, 144] width 214 height 475
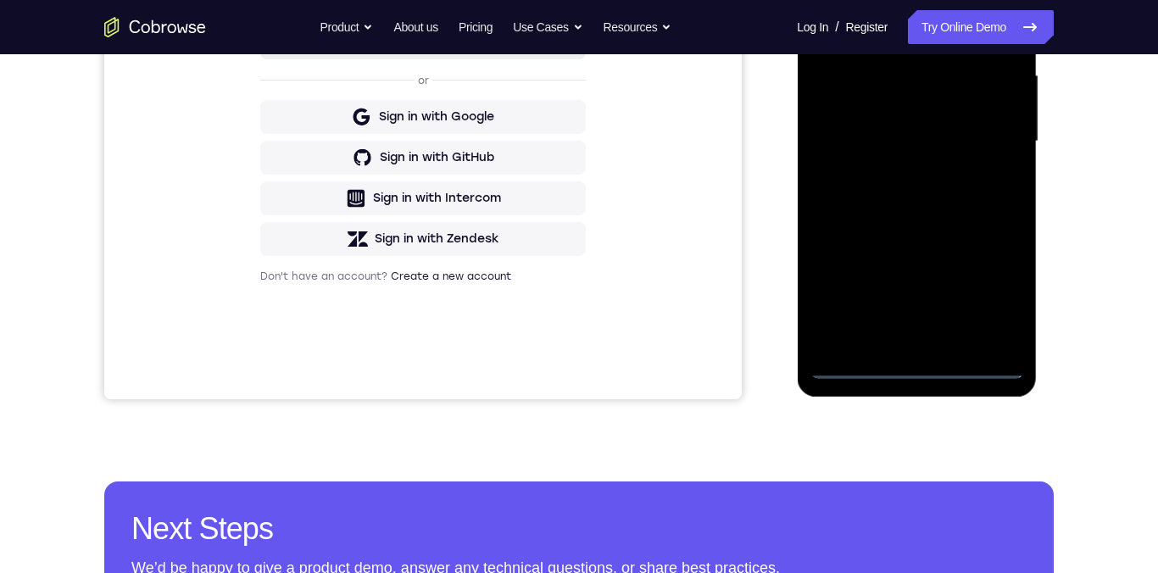
click at [650, 376] on div at bounding box center [917, 141] width 214 height 475
click at [650, 296] on div at bounding box center [917, 141] width 214 height 475
click at [650, 297] on div at bounding box center [917, 141] width 214 height 475
click at [650, 292] on div at bounding box center [917, 141] width 214 height 475
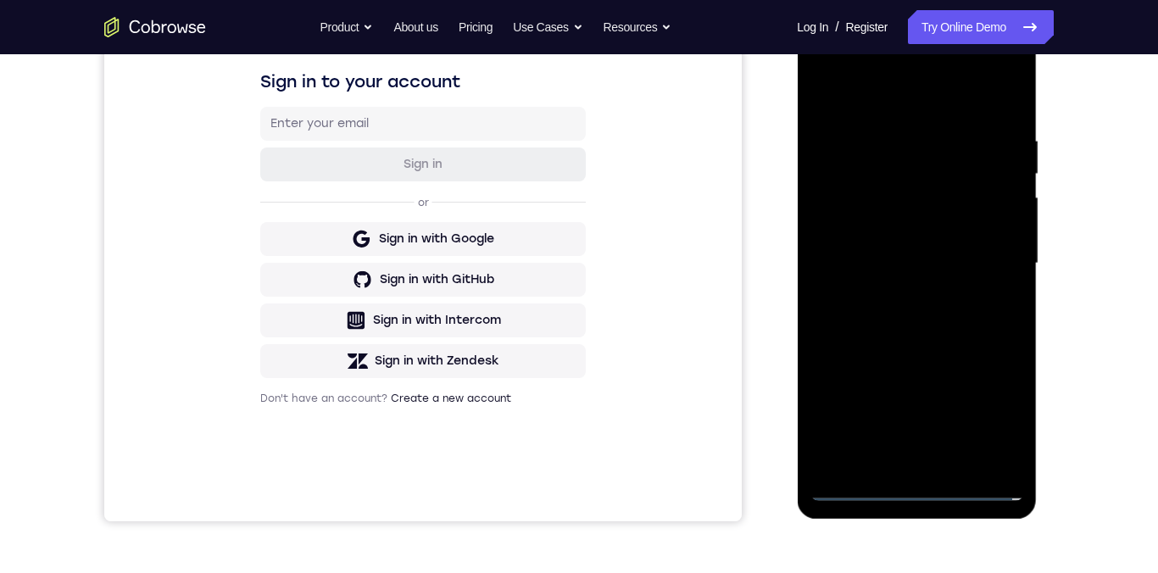
click at [650, 92] on div at bounding box center [917, 263] width 214 height 475
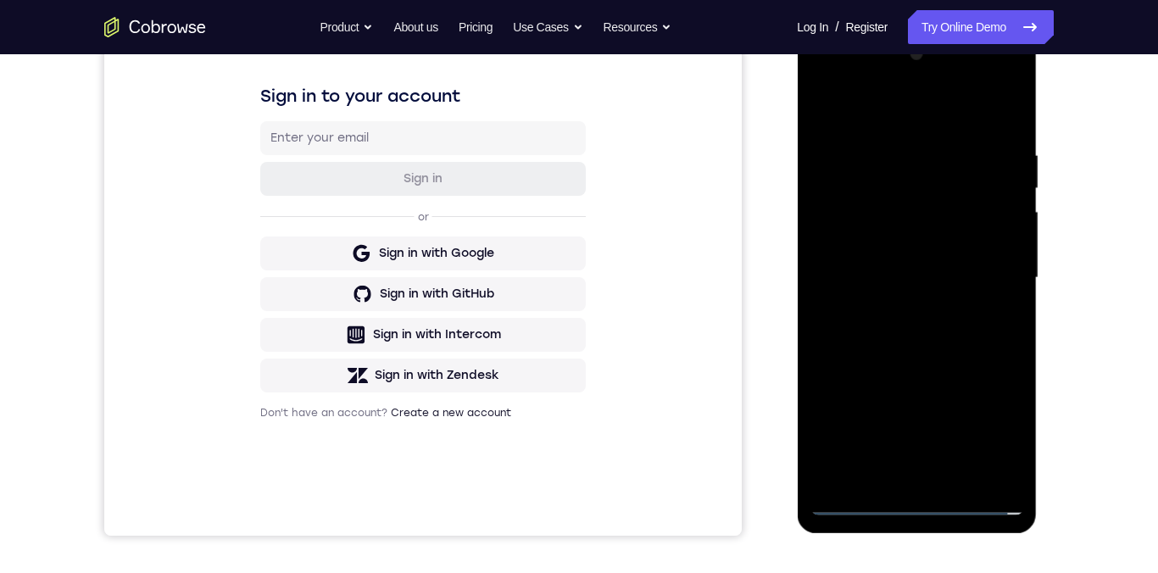
click at [650, 273] on div at bounding box center [917, 278] width 214 height 475
click at [650, 264] on div at bounding box center [917, 278] width 214 height 475
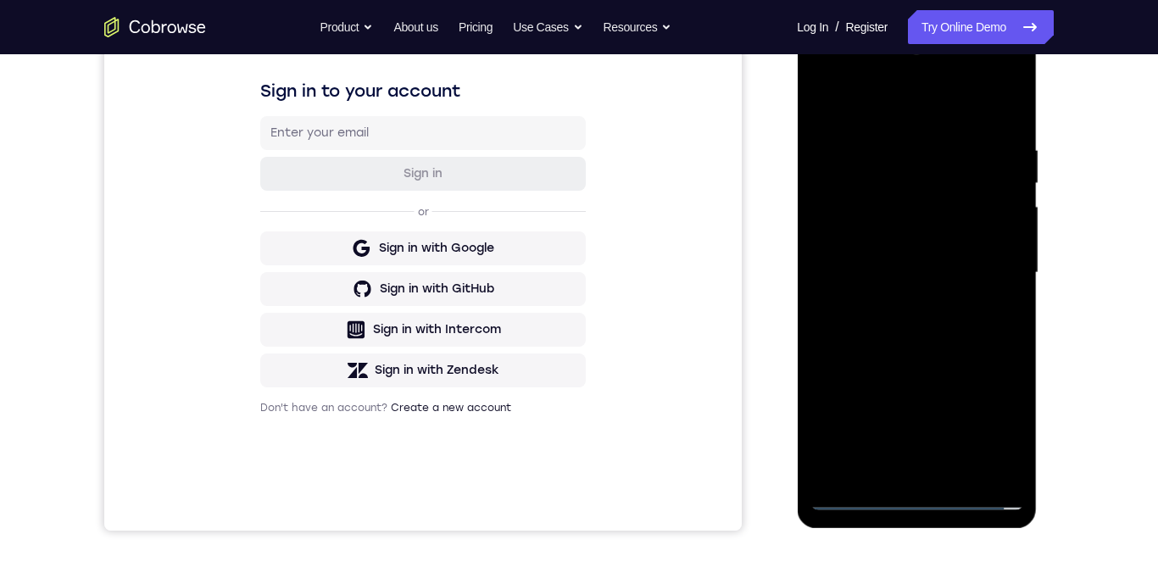
scroll to position [257, 0]
click at [650, 303] on div at bounding box center [917, 273] width 214 height 475
click at [650, 314] on div at bounding box center [917, 273] width 214 height 475
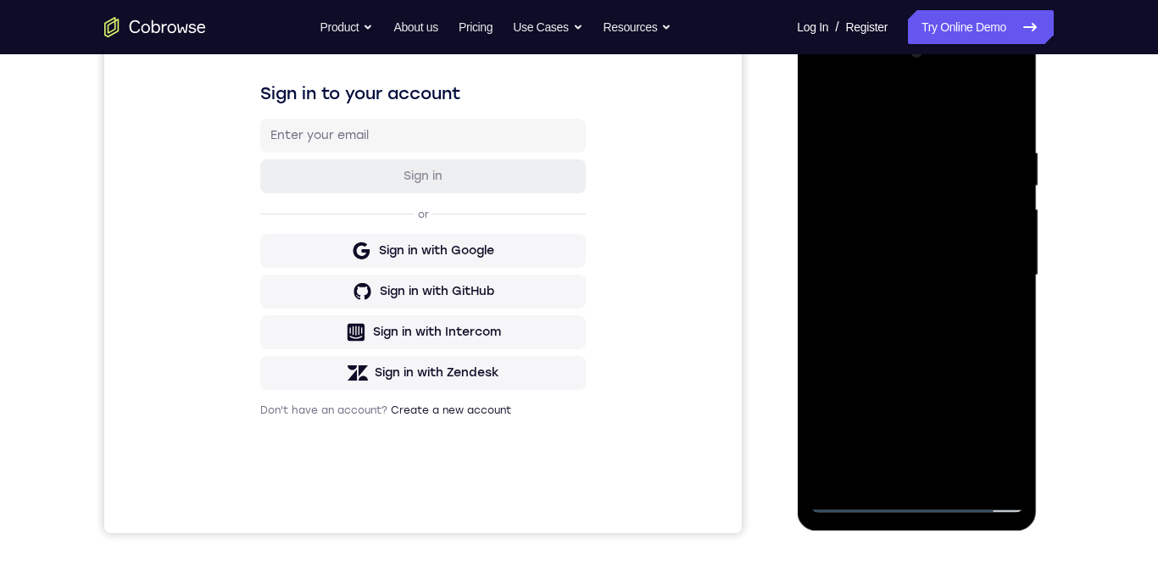
scroll to position [259, 0]
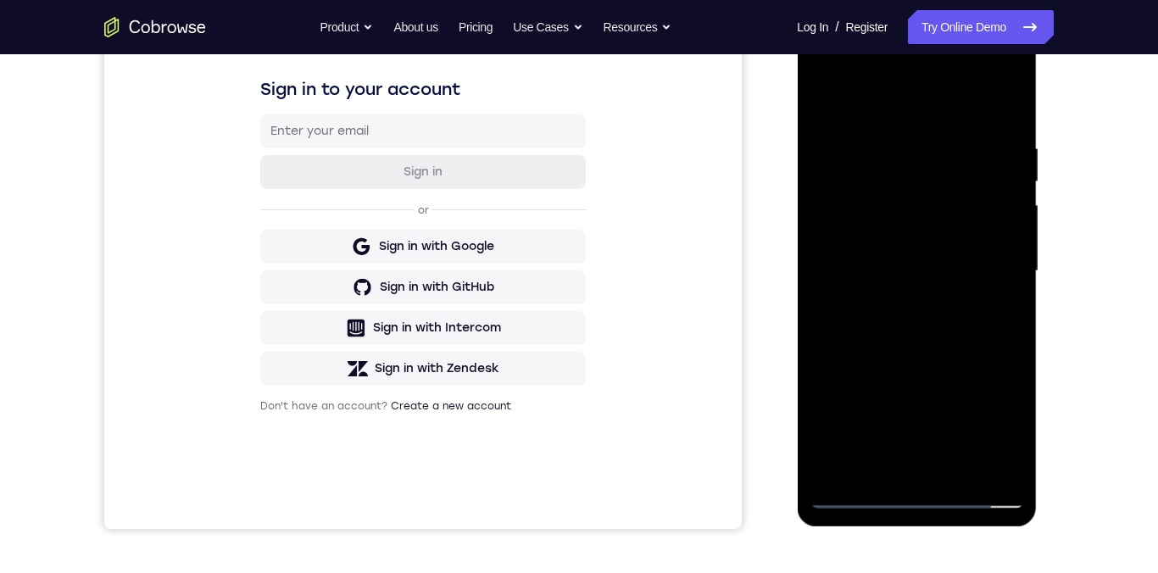
click at [650, 243] on div at bounding box center [917, 271] width 214 height 475
click at [650, 203] on div at bounding box center [917, 271] width 214 height 475
click at [650, 245] on div at bounding box center [917, 271] width 214 height 475
click at [650, 270] on div at bounding box center [917, 271] width 214 height 475
click at [650, 329] on div at bounding box center [917, 271] width 214 height 475
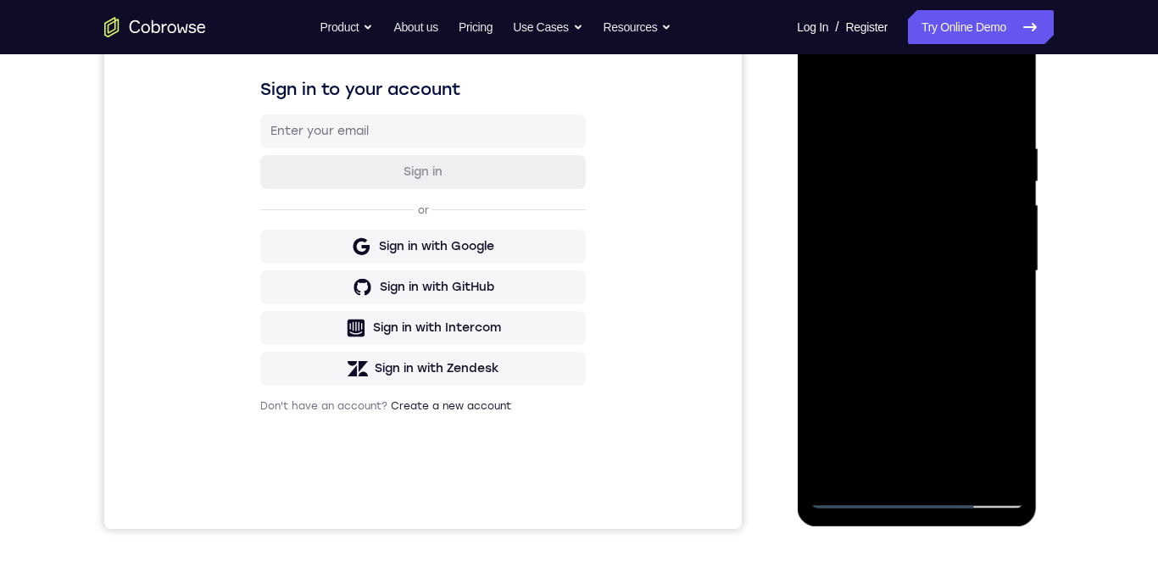
click at [650, 108] on div at bounding box center [917, 271] width 214 height 475
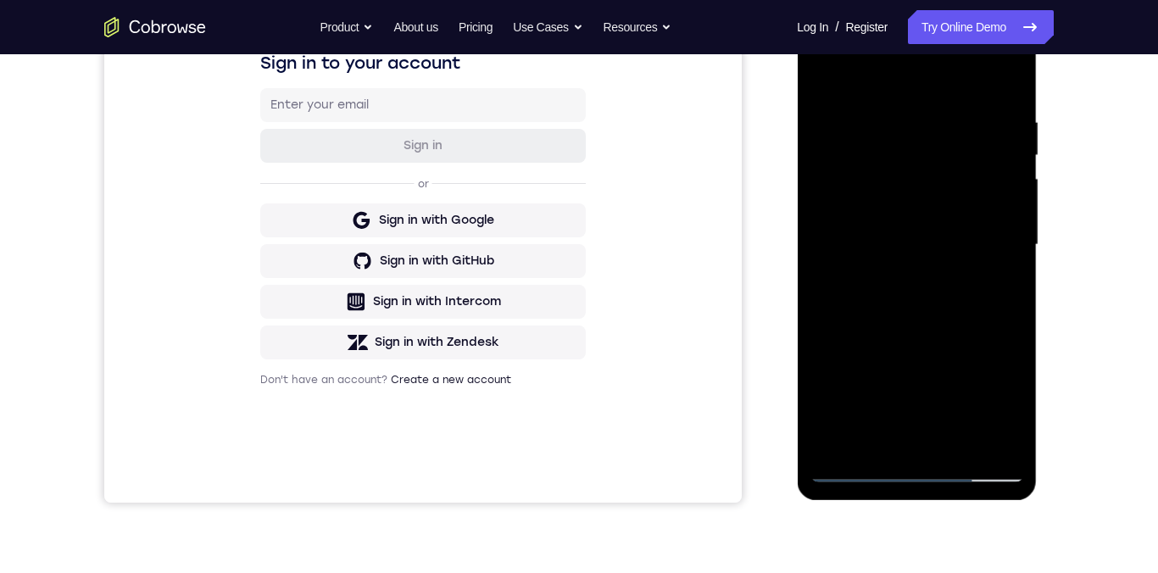
click at [650, 318] on div at bounding box center [917, 245] width 214 height 475
click at [650, 442] on div at bounding box center [917, 245] width 214 height 475
click at [650, 331] on div at bounding box center [917, 245] width 214 height 475
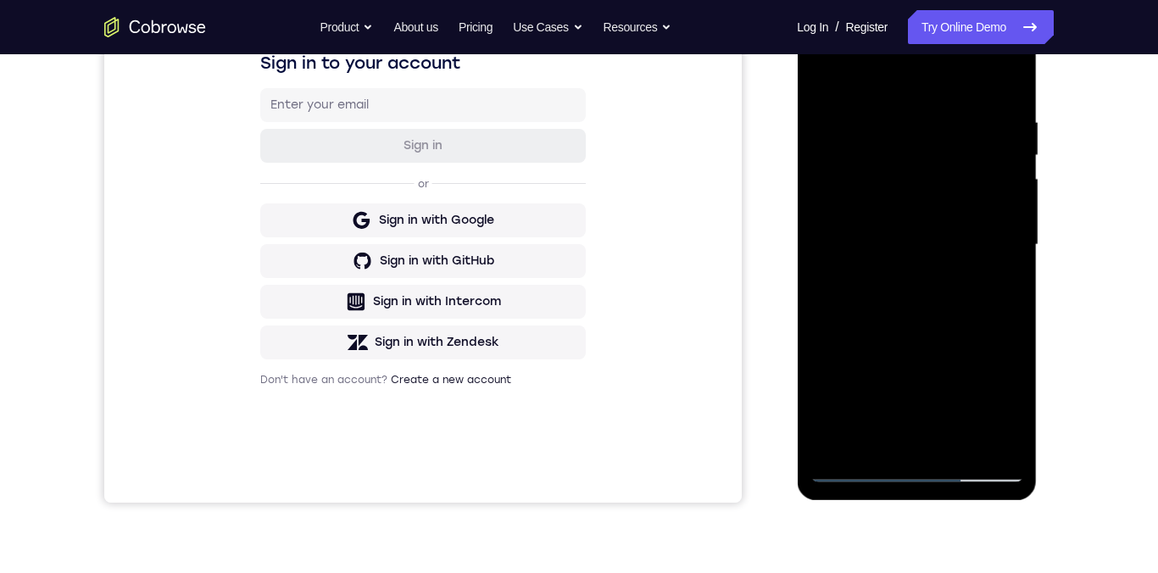
click at [650, 331] on div at bounding box center [917, 245] width 214 height 475
click at [650, 78] on div at bounding box center [917, 245] width 214 height 475
click at [650, 232] on div at bounding box center [917, 245] width 214 height 475
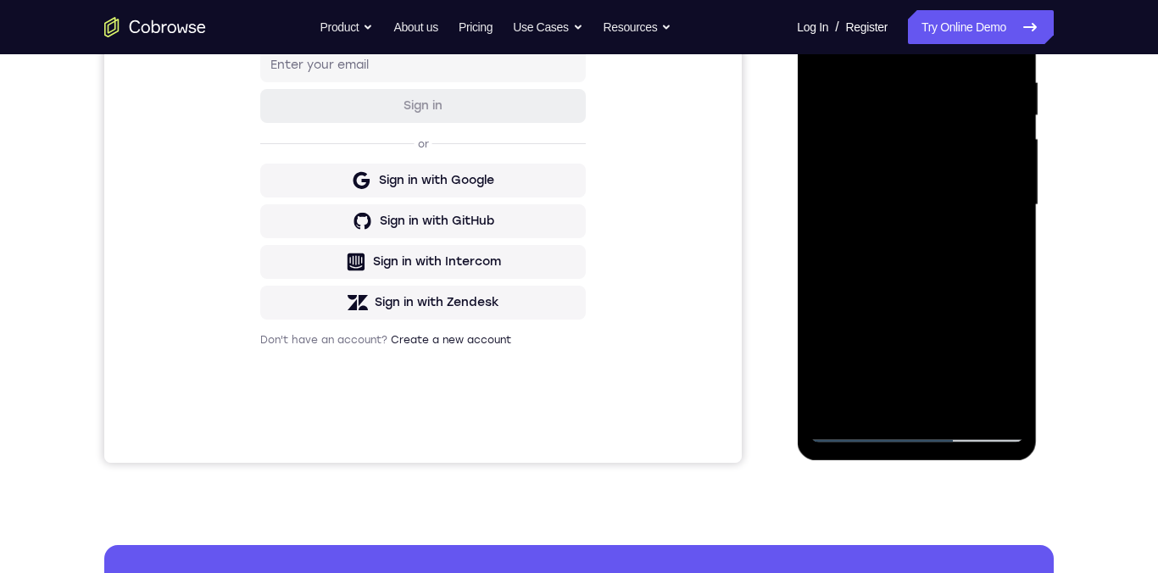
click at [650, 246] on div at bounding box center [917, 205] width 214 height 475
click at [650, 245] on div at bounding box center [917, 205] width 214 height 475
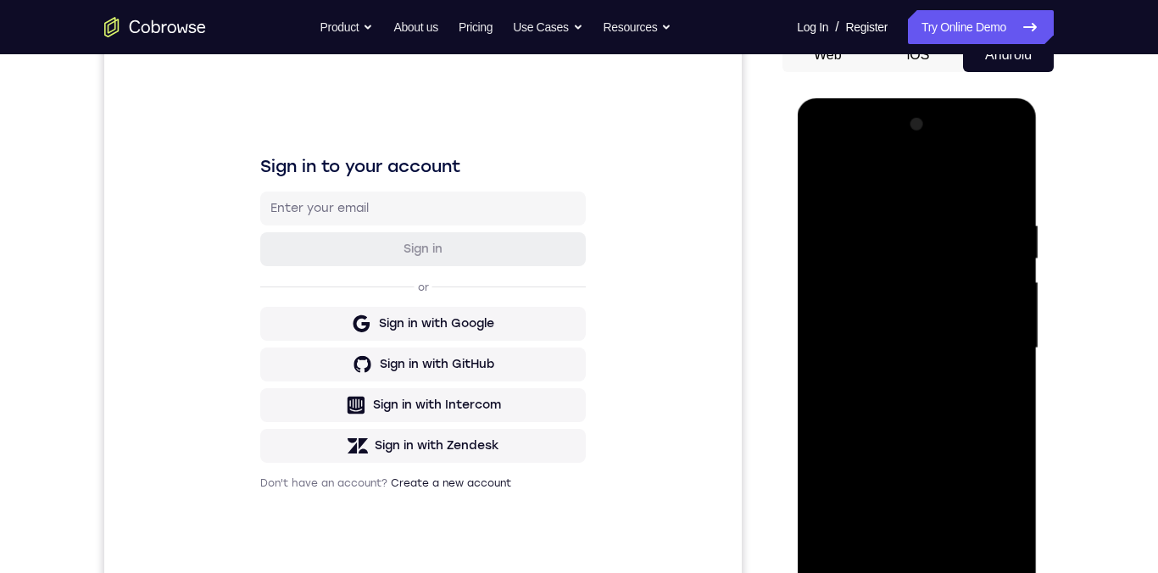
scroll to position [170, 0]
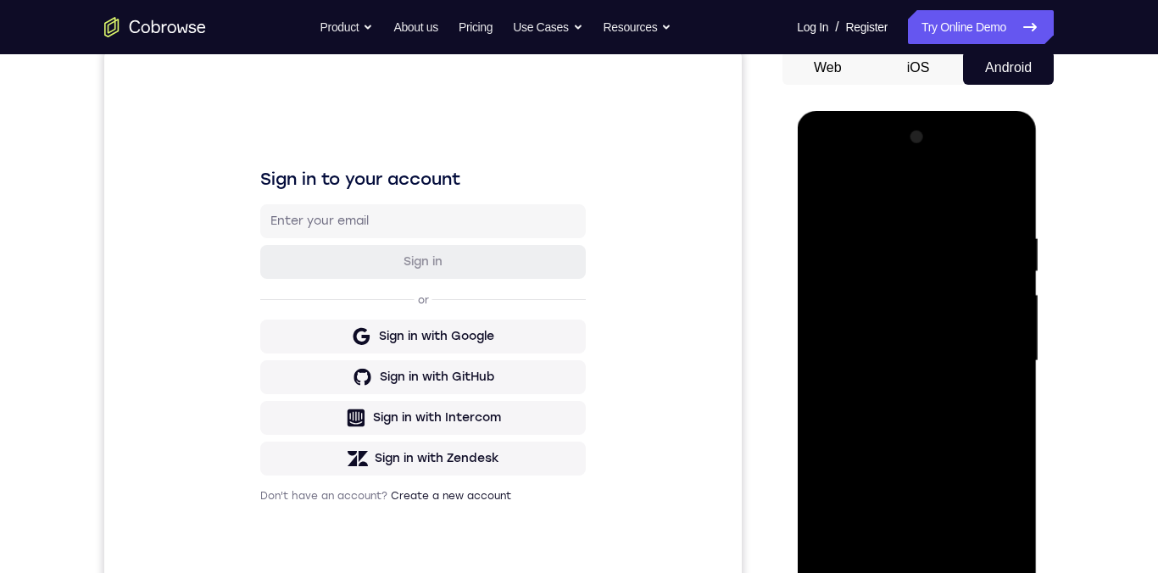
drag, startPoint x: 934, startPoint y: 236, endPoint x: 925, endPoint y: 296, distance: 60.9
click at [650, 296] on div at bounding box center [917, 361] width 214 height 475
click at [650, 270] on div at bounding box center [917, 361] width 214 height 475
click at [650, 359] on div at bounding box center [917, 361] width 214 height 475
click at [650, 197] on div at bounding box center [917, 361] width 214 height 475
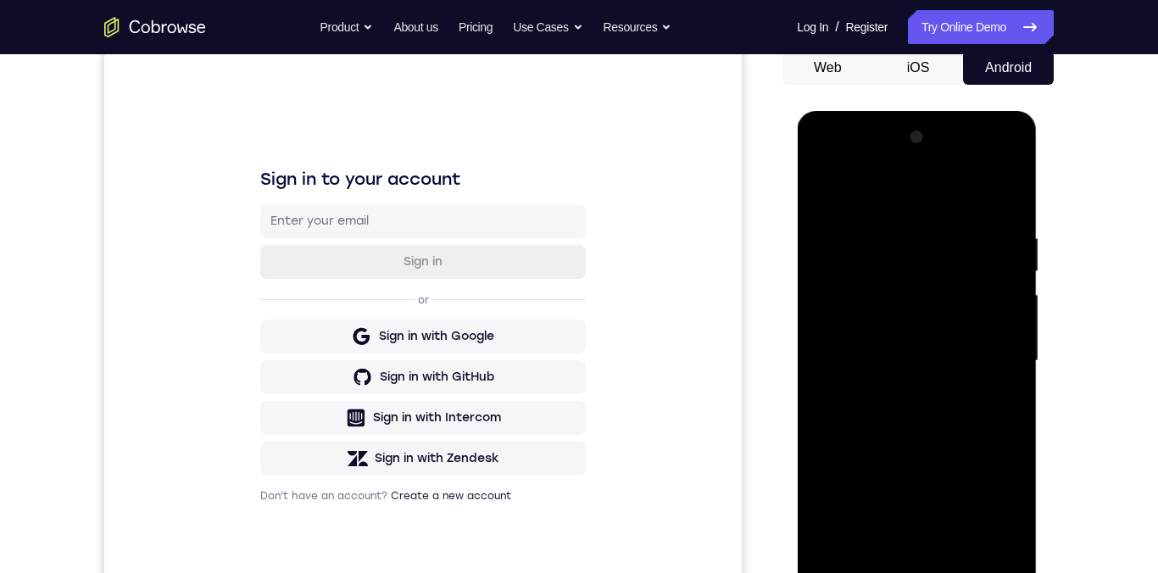
scroll to position [205, 0]
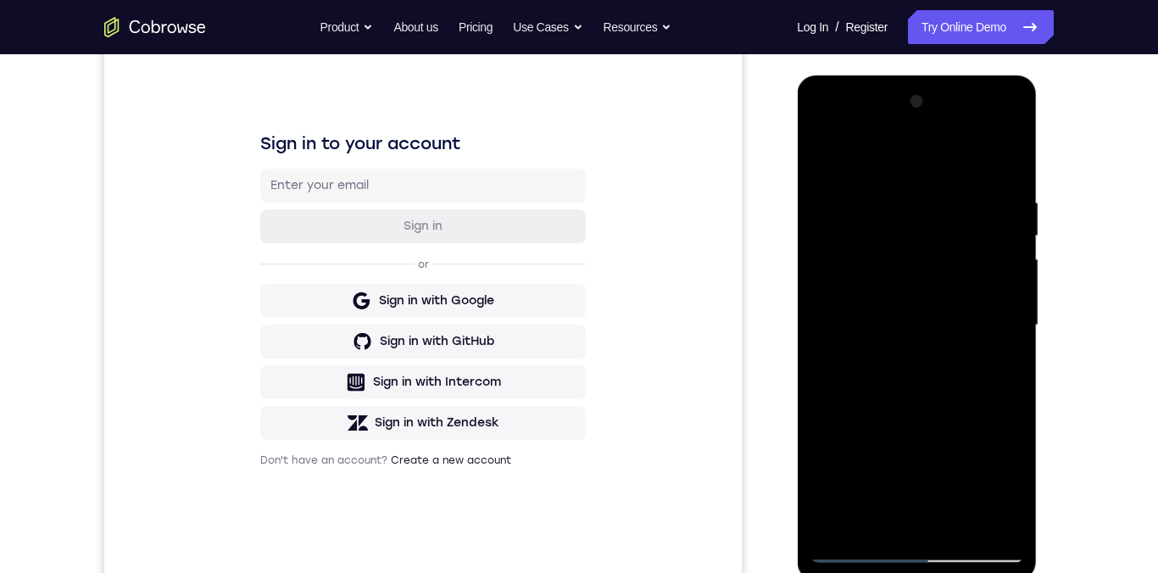
click at [650, 274] on div at bounding box center [917, 325] width 214 height 475
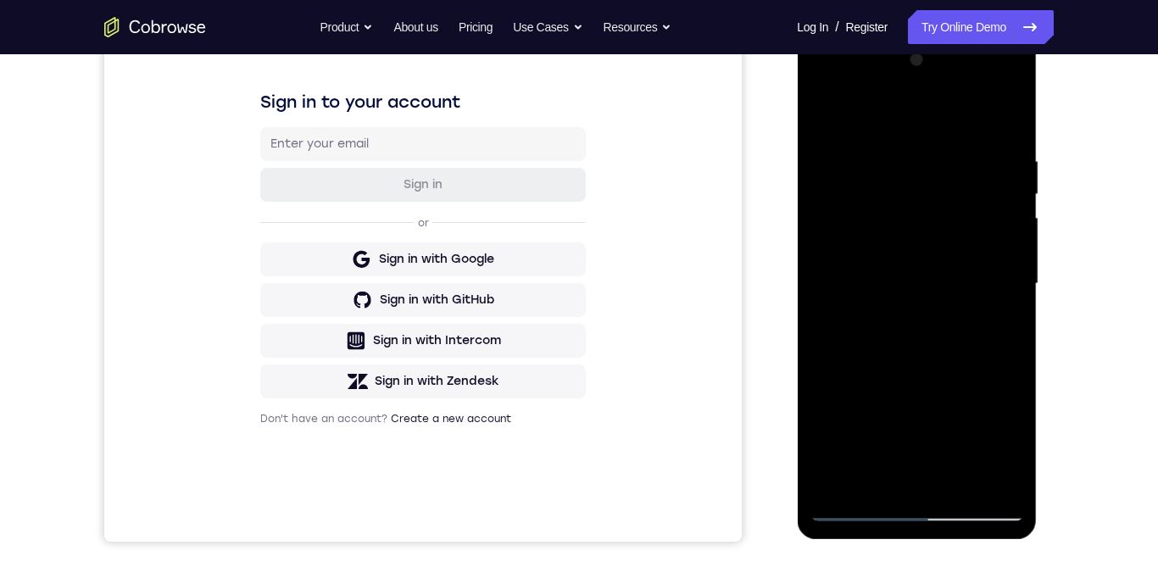
scroll to position [288, 0]
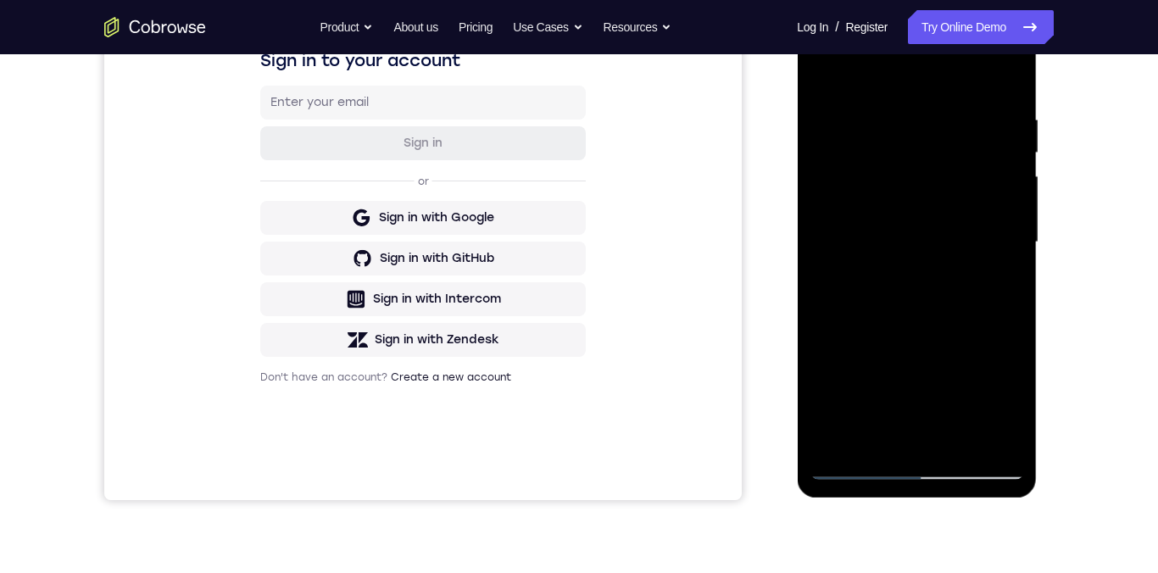
click at [650, 388] on div at bounding box center [917, 242] width 214 height 475
click at [650, 436] on div at bounding box center [917, 242] width 214 height 475
click at [650, 229] on div at bounding box center [917, 242] width 214 height 475
click at [650, 432] on div at bounding box center [917, 242] width 214 height 475
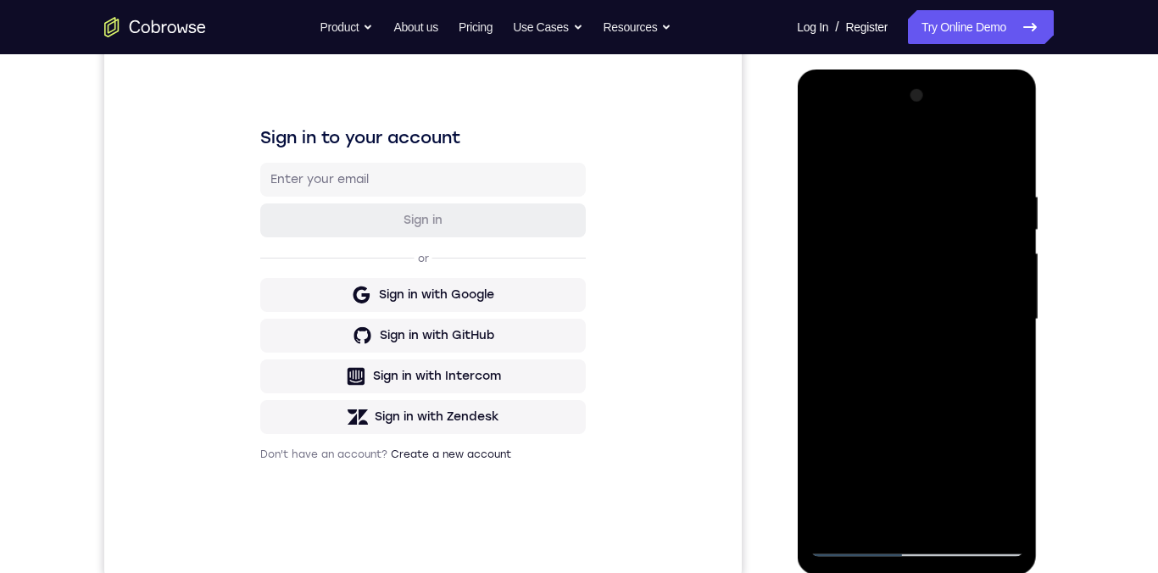
click at [650, 139] on div at bounding box center [917, 319] width 214 height 475
click at [650, 348] on div at bounding box center [917, 319] width 214 height 475
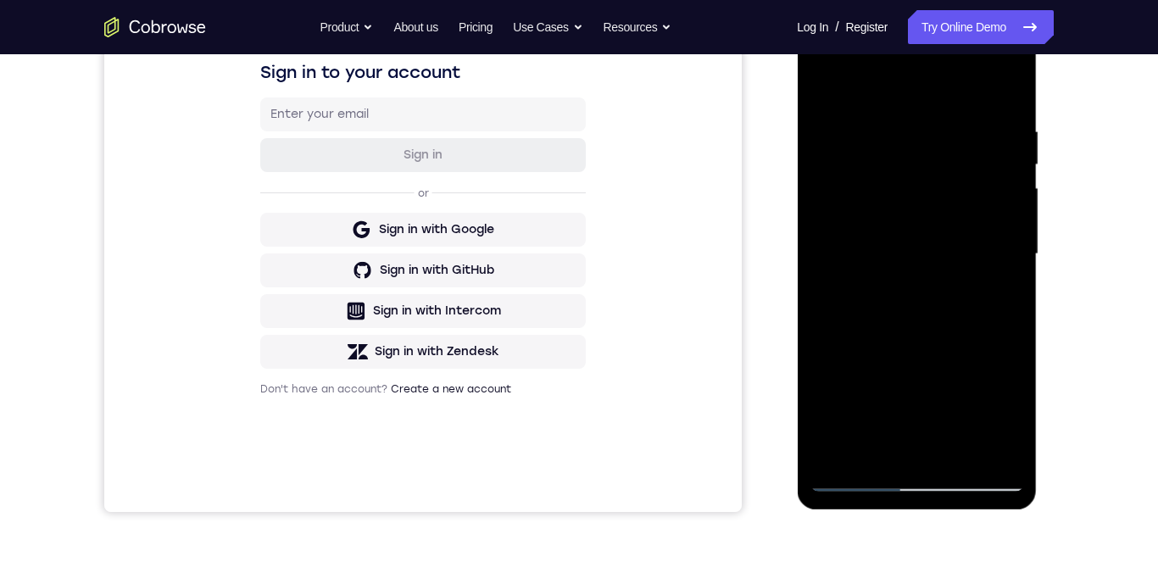
scroll to position [292, 0]
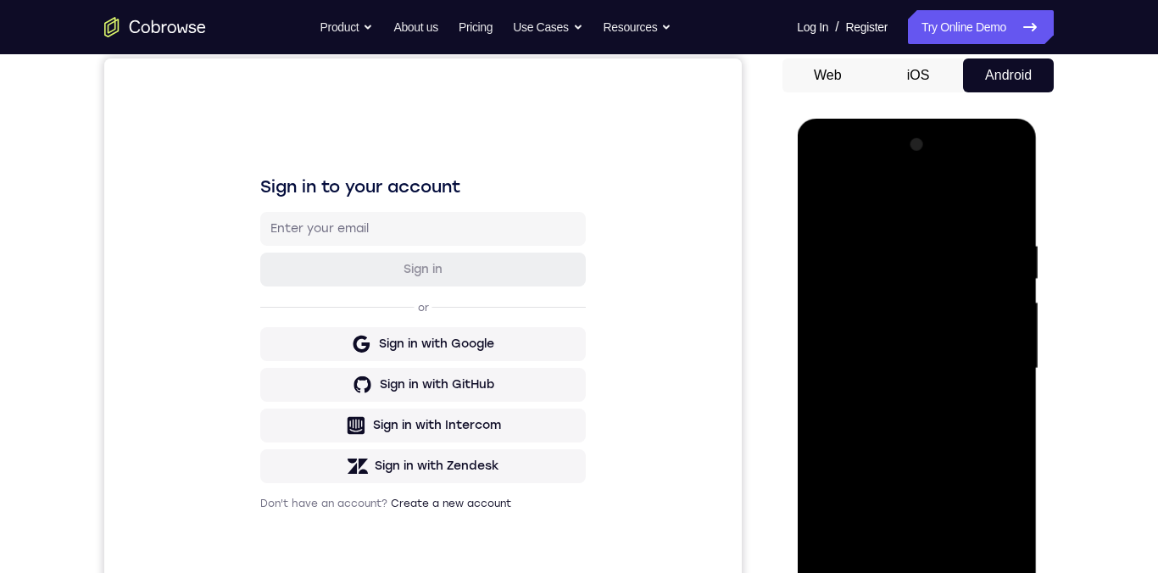
click at [650, 192] on div at bounding box center [917, 368] width 214 height 475
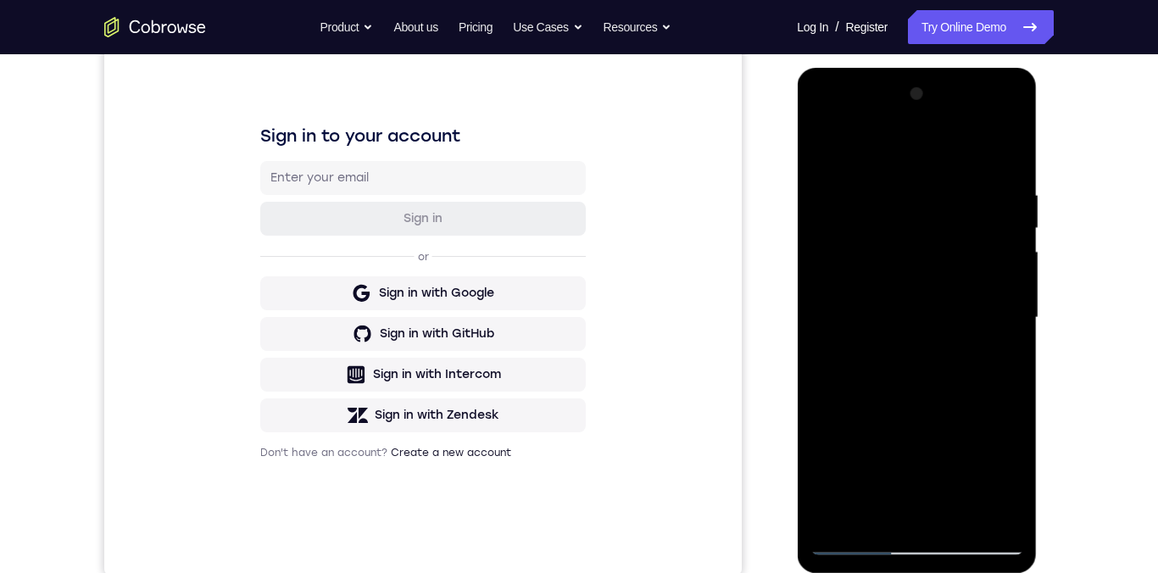
click at [650, 148] on div at bounding box center [917, 318] width 214 height 475
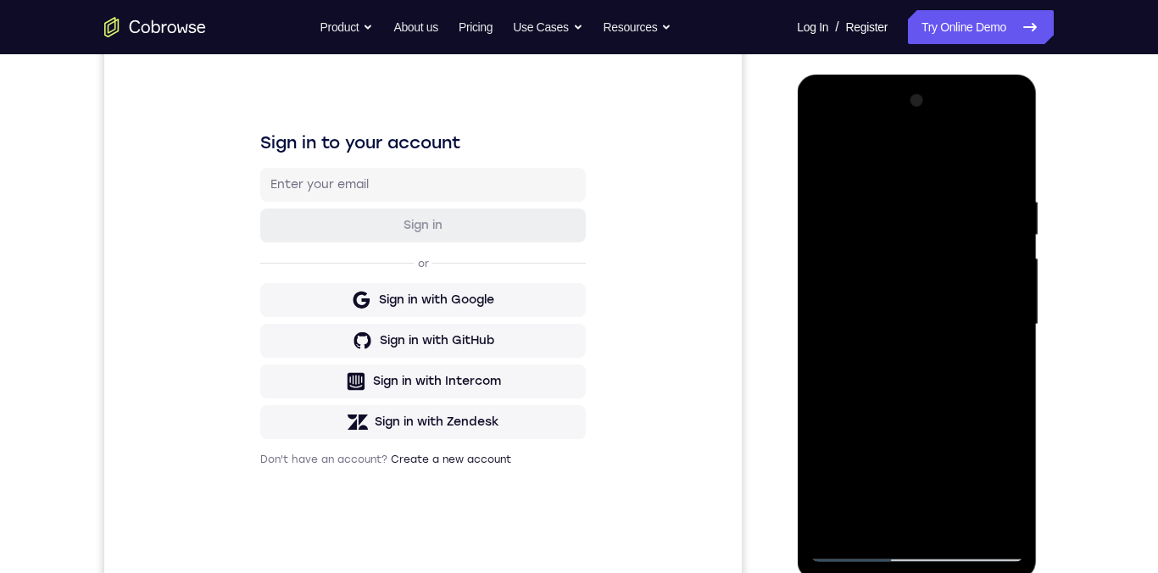
scroll to position [233, 0]
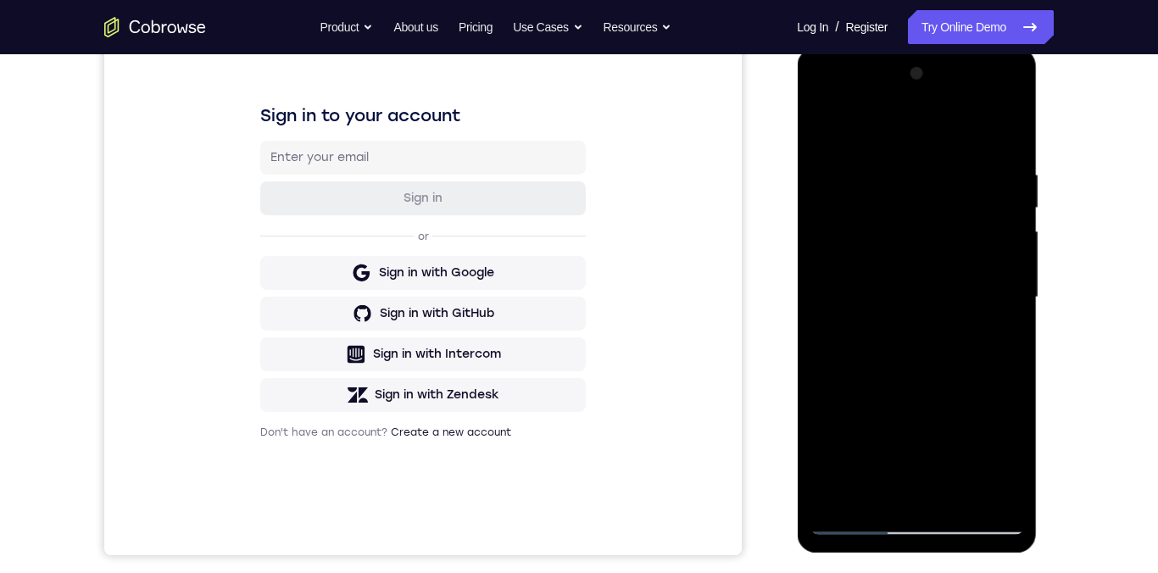
click at [650, 501] on div at bounding box center [917, 297] width 214 height 475
click at [650, 121] on div at bounding box center [917, 297] width 214 height 475
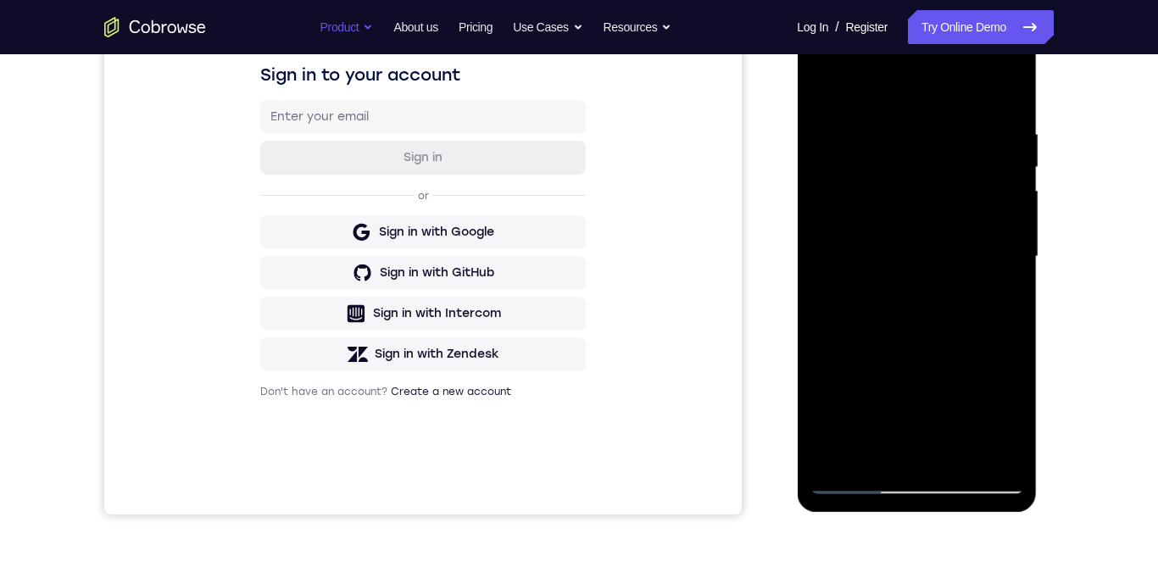
scroll to position [0, 0]
